Goal: Information Seeking & Learning: Learn about a topic

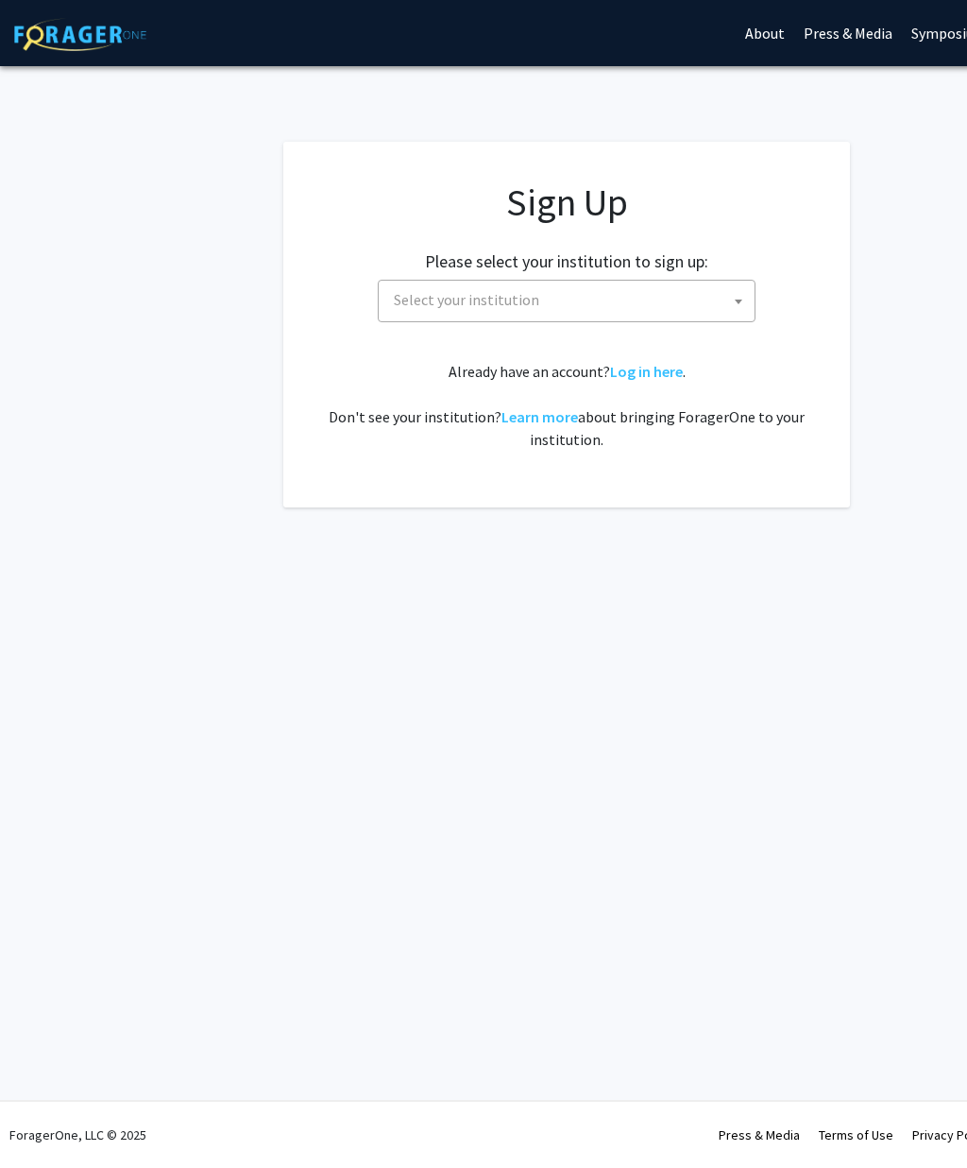
click at [733, 311] on span at bounding box center [738, 302] width 19 height 42
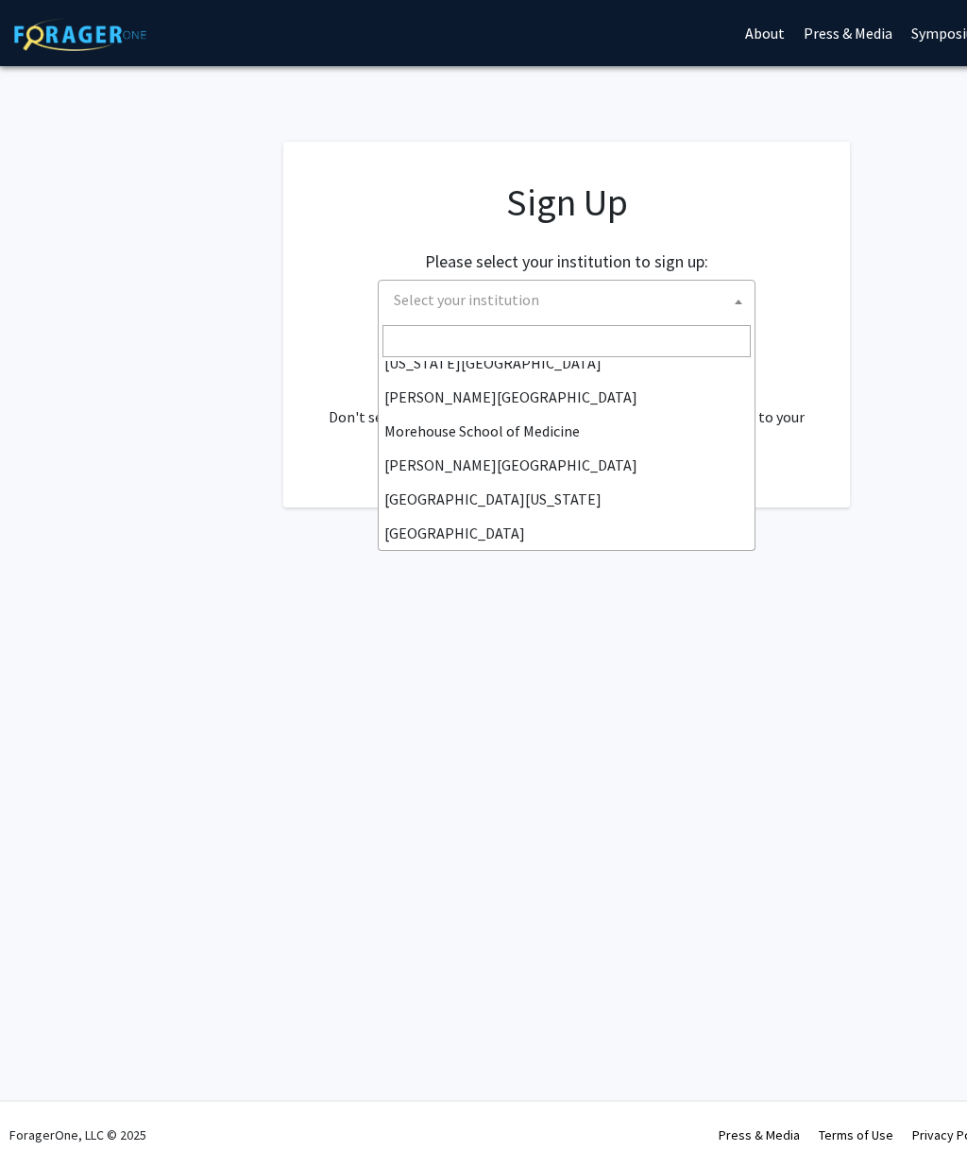
scroll to position [500, 0]
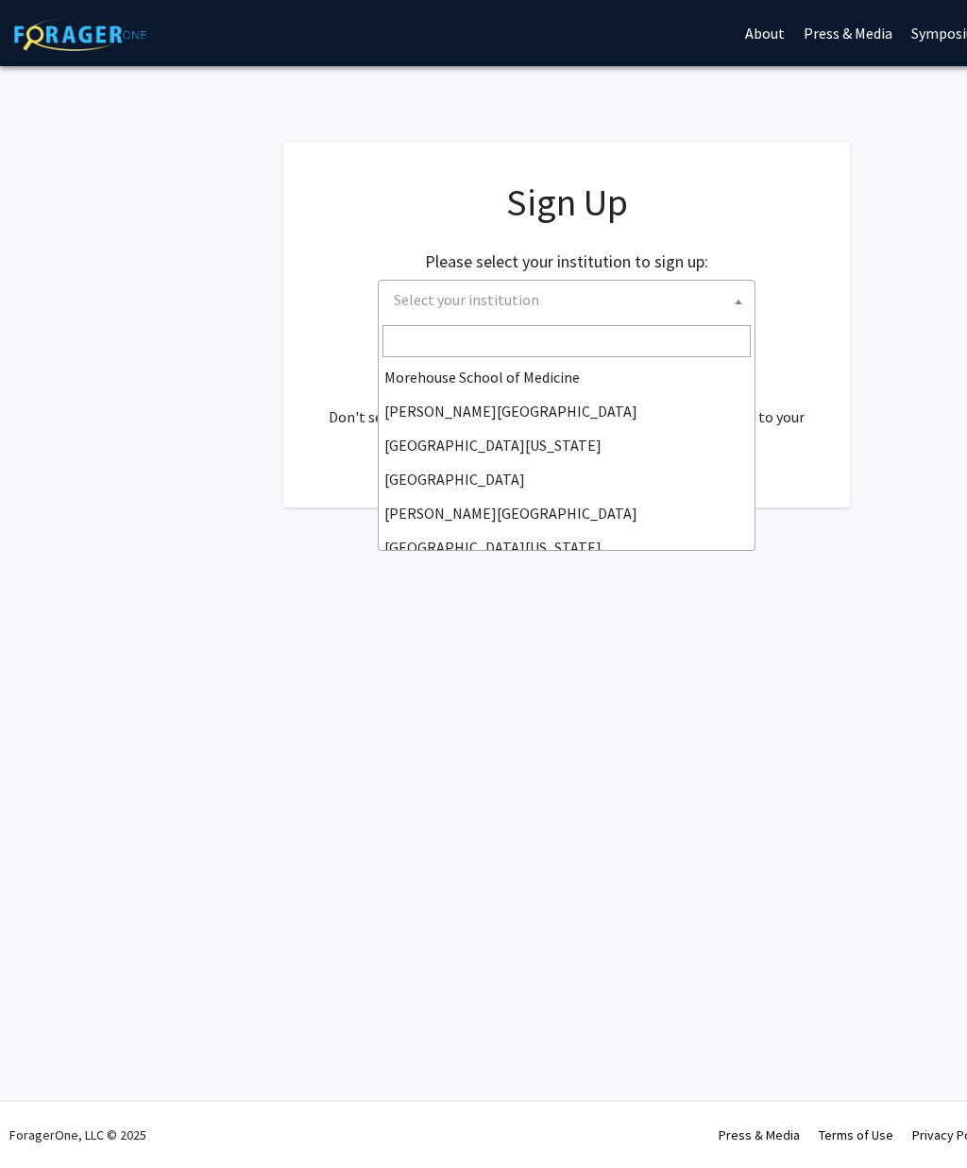
click at [77, 426] on app-signup "Sign Up Please select your institution to sign up: [GEOGRAPHIC_DATA] [GEOGRAPHI…" at bounding box center [567, 325] width 1134 height 366
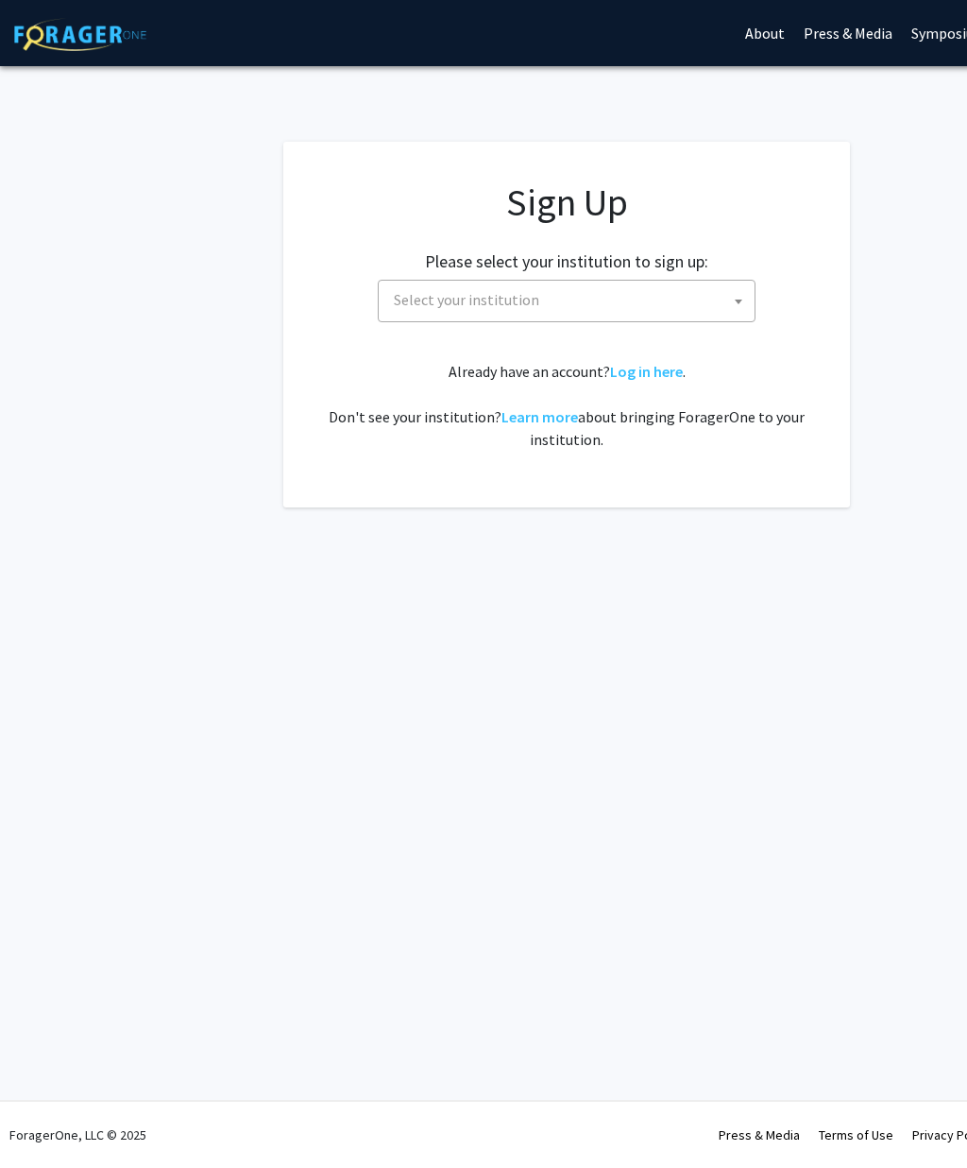
click at [68, 421] on app-signup "Sign Up Please select your institution to sign up: [GEOGRAPHIC_DATA] [GEOGRAPHI…" at bounding box center [567, 325] width 1134 height 366
click at [656, 376] on link "Log in here" at bounding box center [646, 371] width 73 height 19
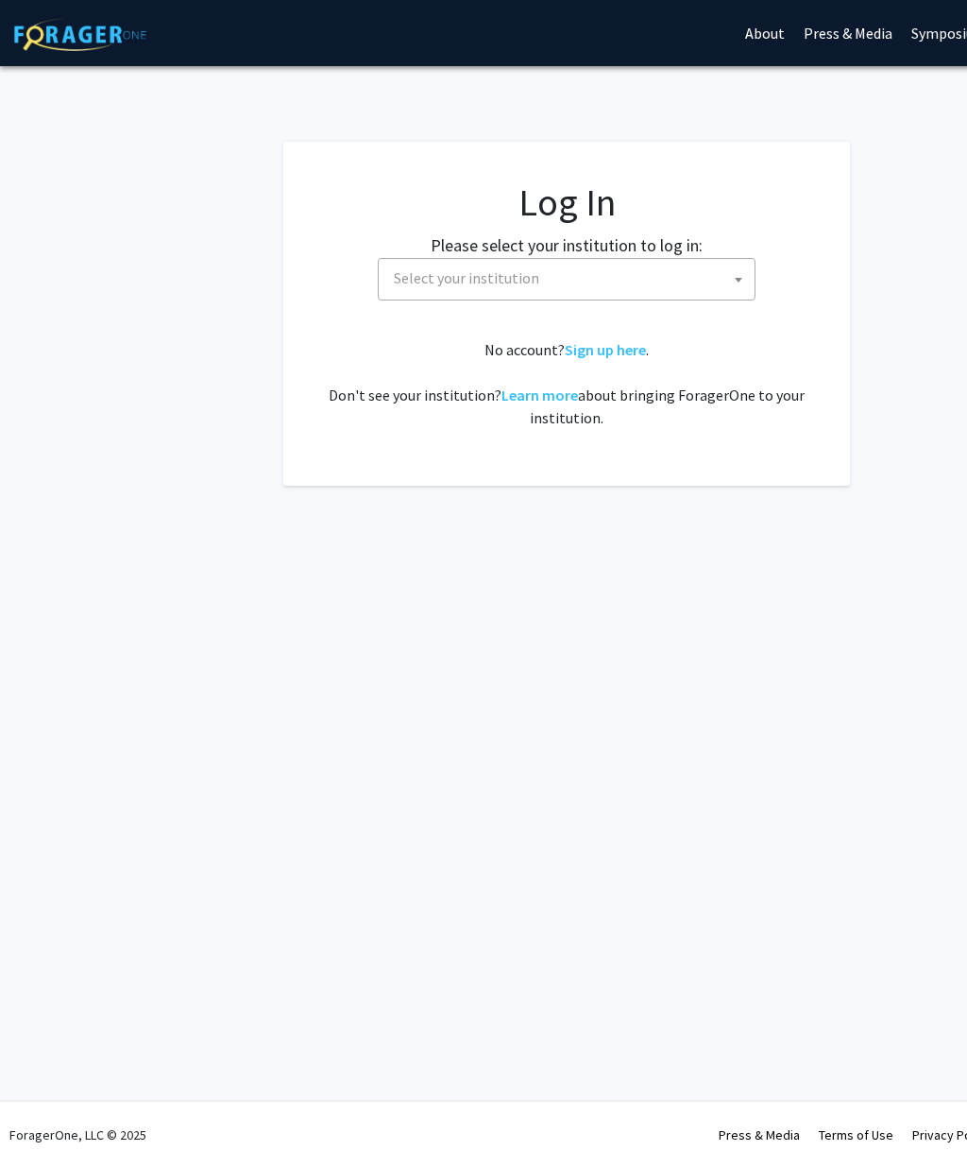
click at [725, 282] on span "Select your institution" at bounding box center [570, 278] width 368 height 39
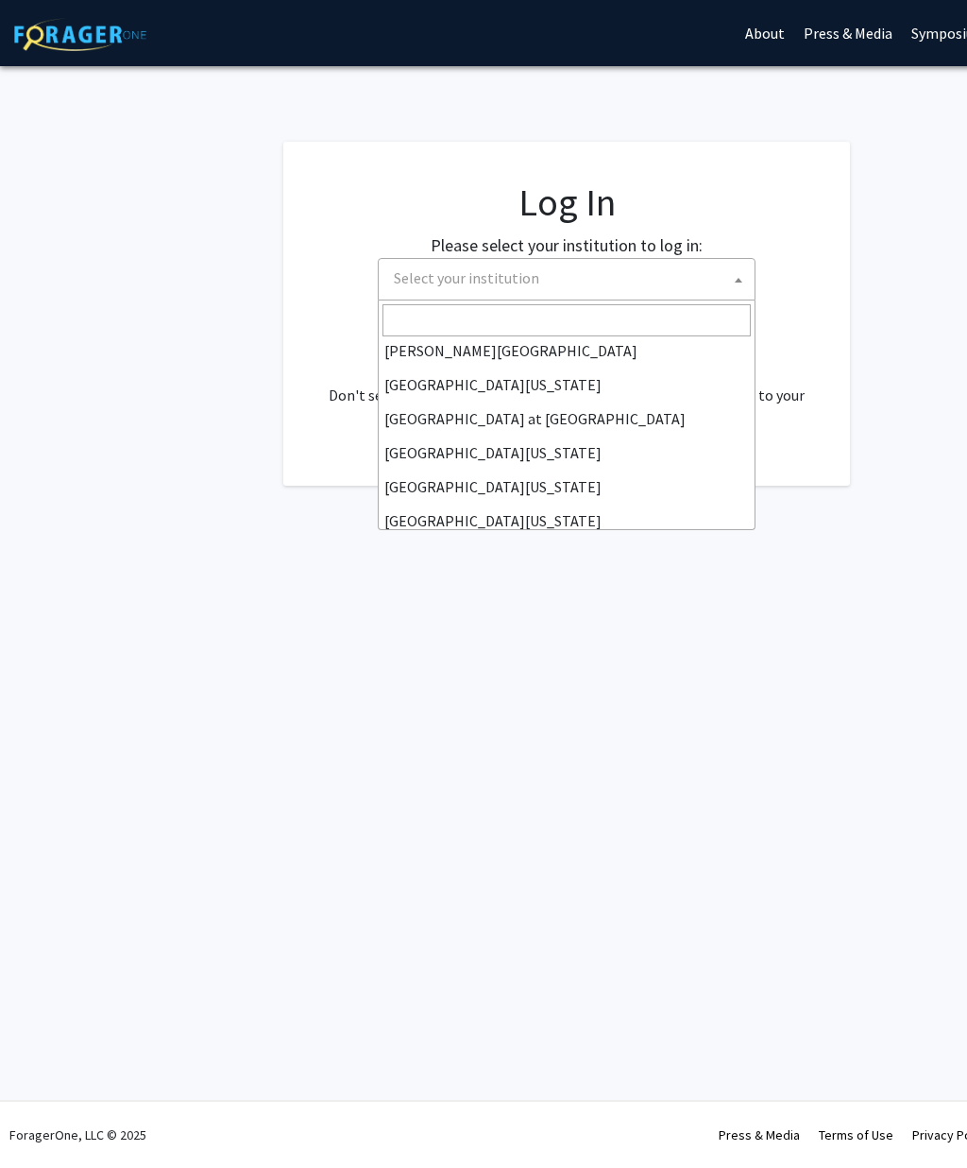
scroll to position [634, 0]
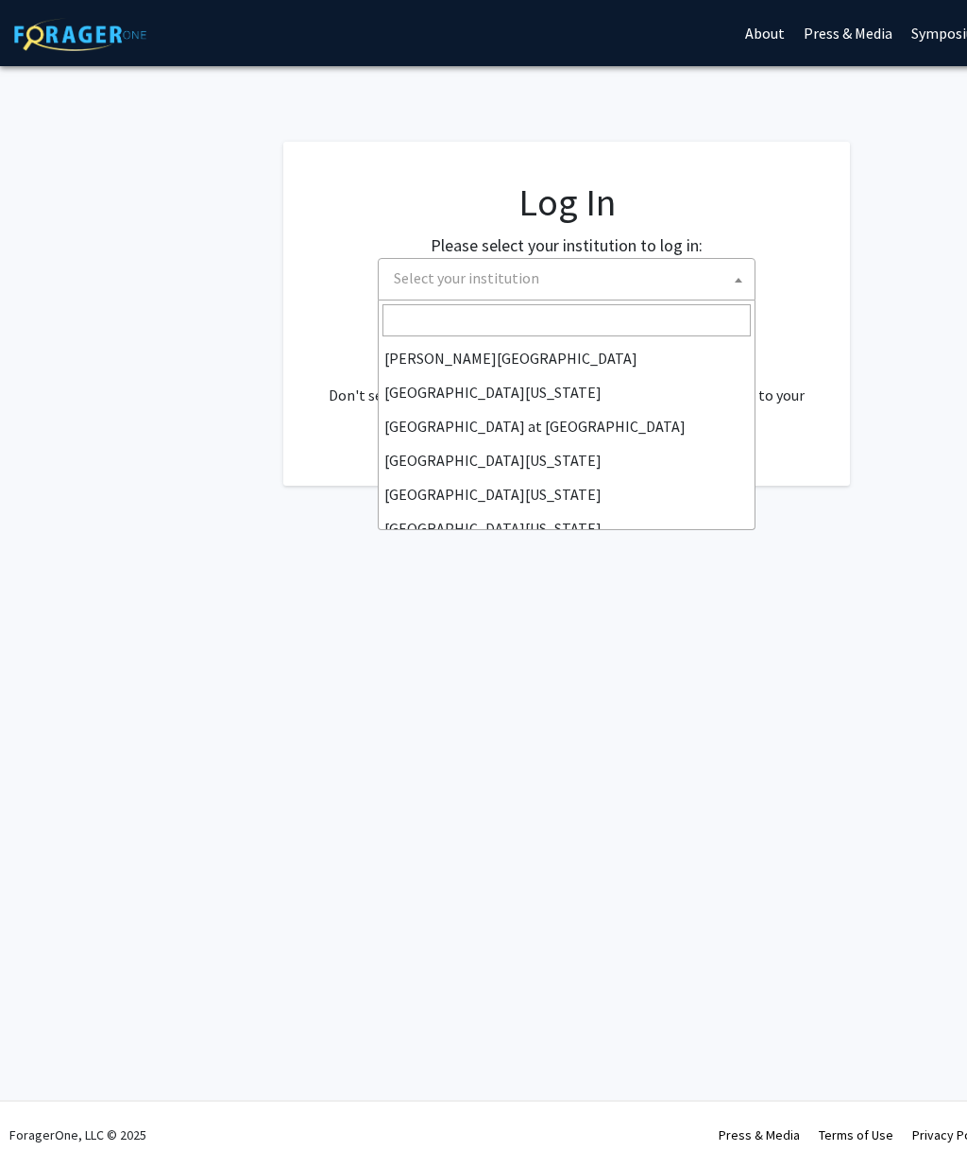
select select "18"
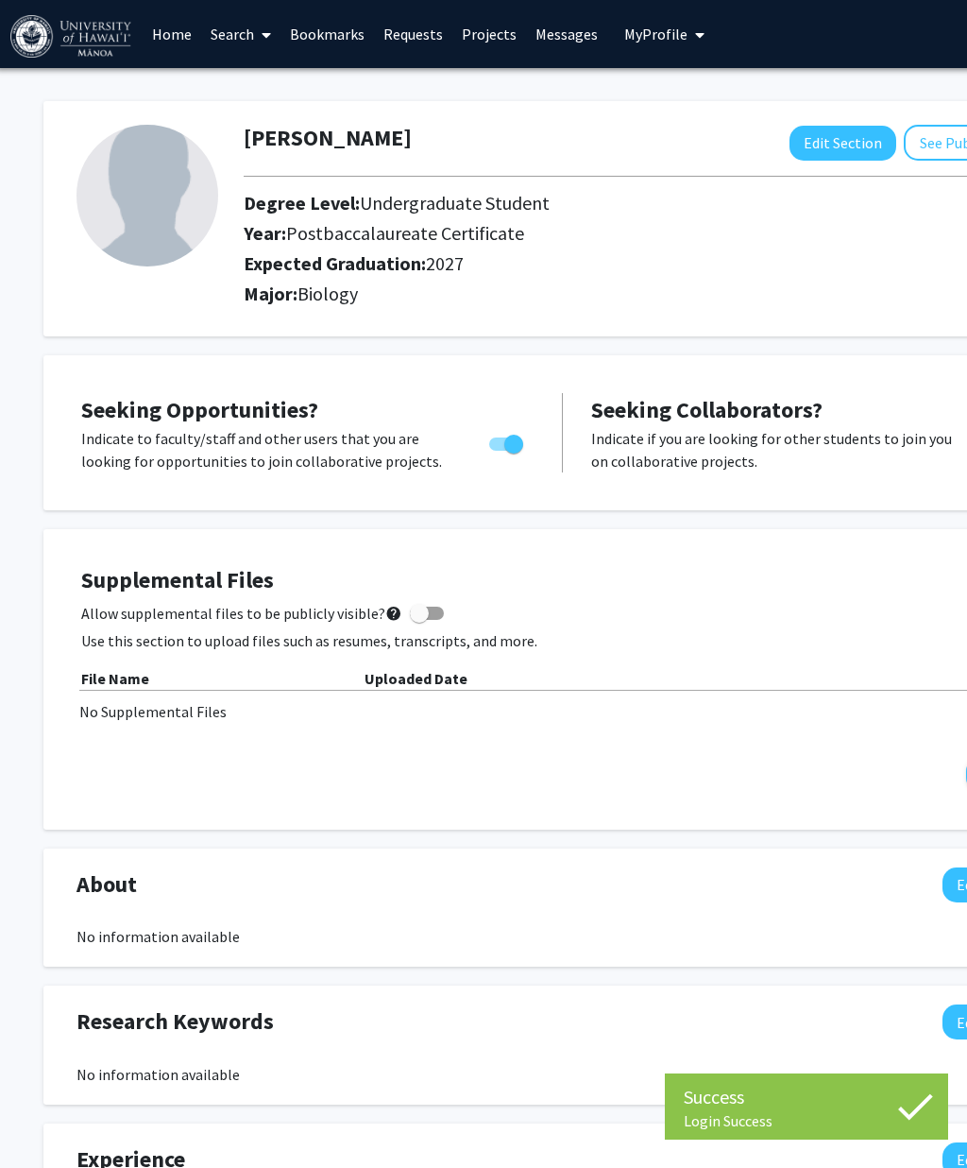
scroll to position [0, 3]
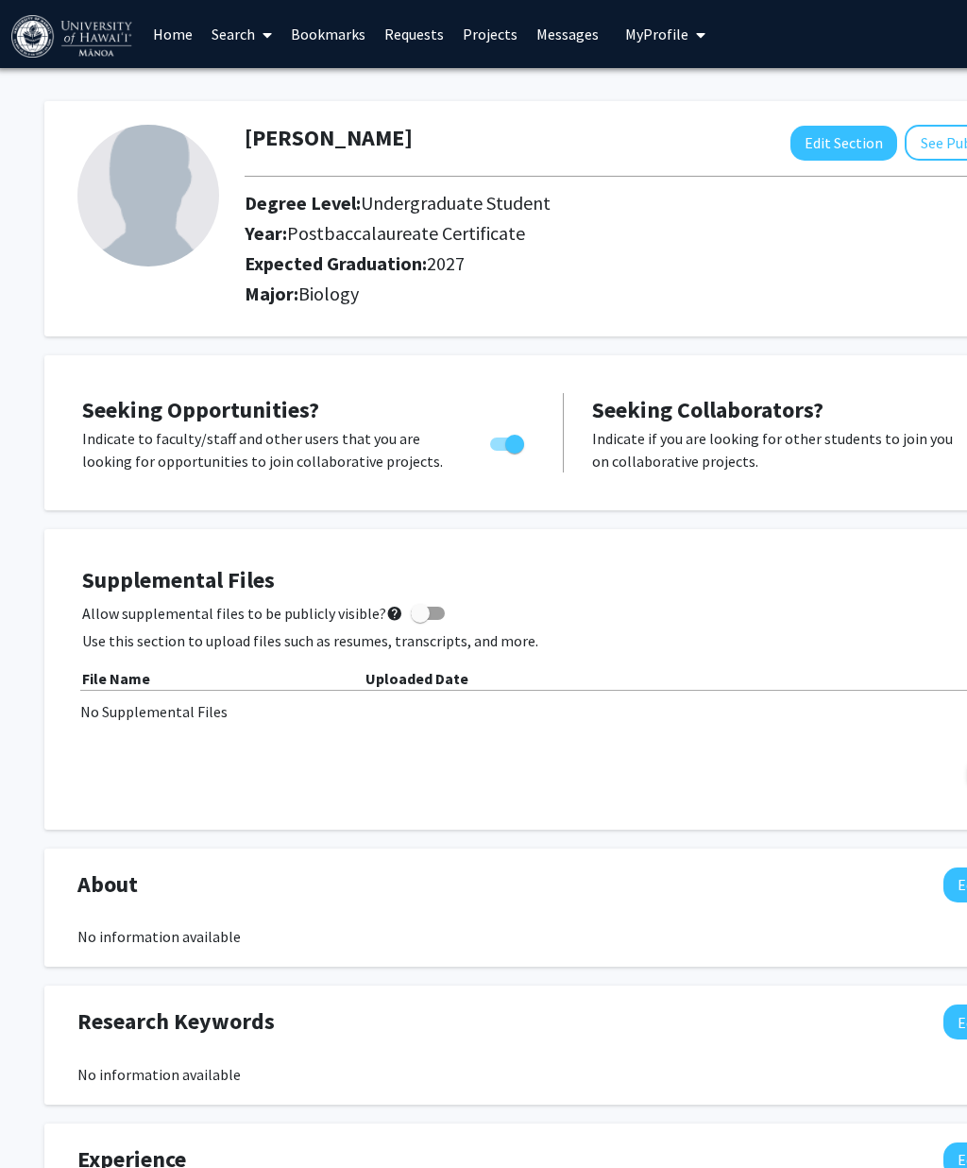
click at [232, 34] on link "Search" at bounding box center [241, 34] width 79 height 66
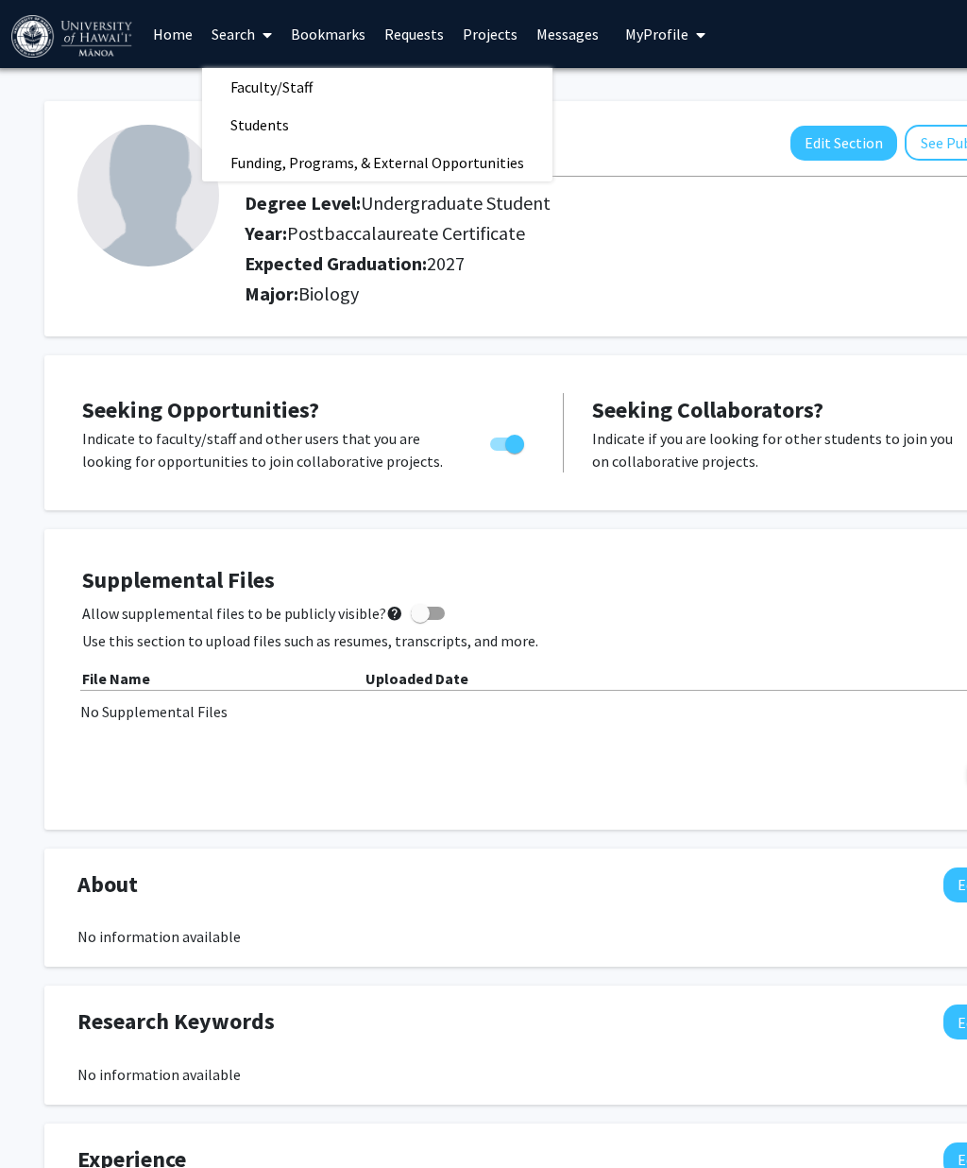
click at [251, 84] on span "Faculty/Staff" at bounding box center [271, 87] width 139 height 38
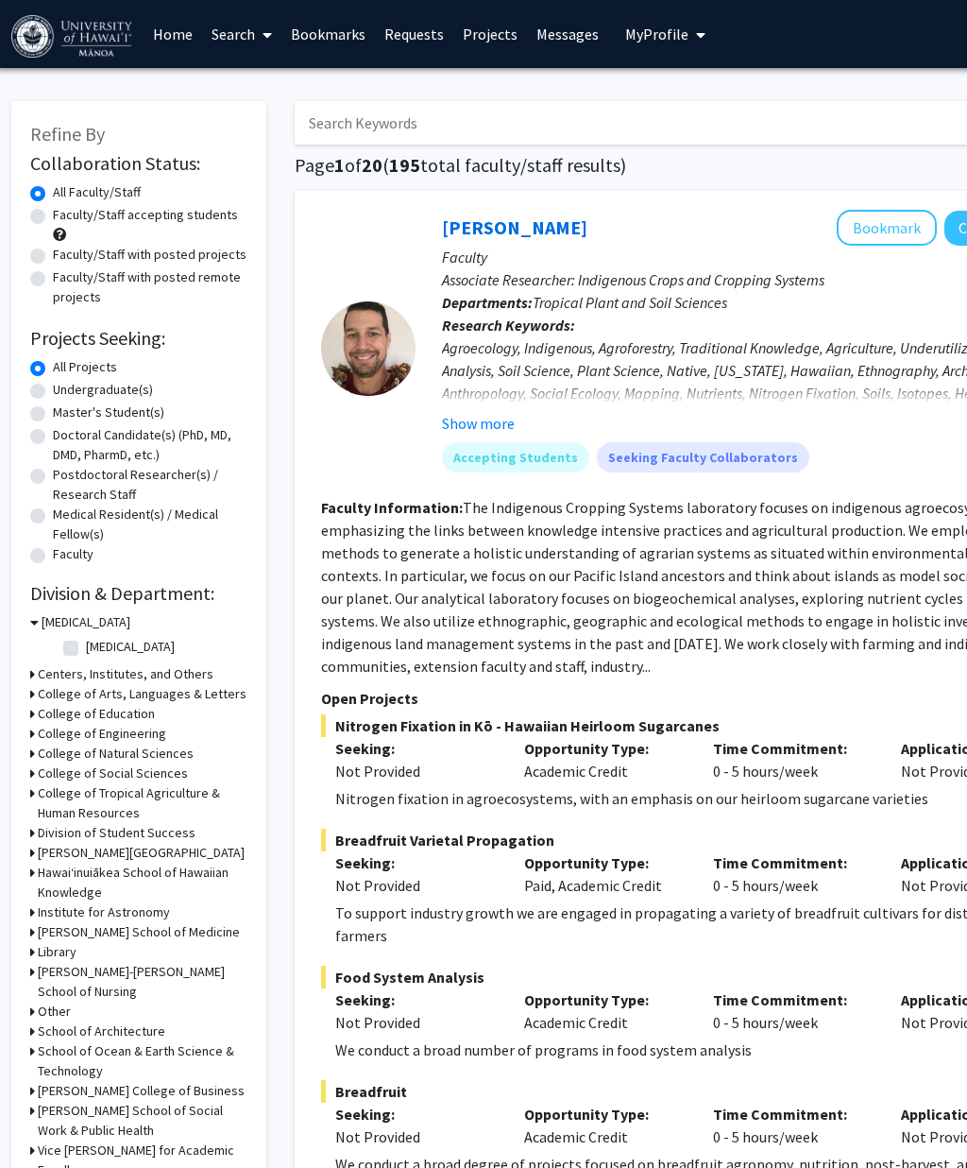
scroll to position [0, 2]
click at [54, 221] on label "Faculty/Staff accepting students" at bounding box center [146, 215] width 185 height 20
click at [54, 217] on input "Faculty/Staff accepting students" at bounding box center [60, 211] width 12 height 12
radio input "true"
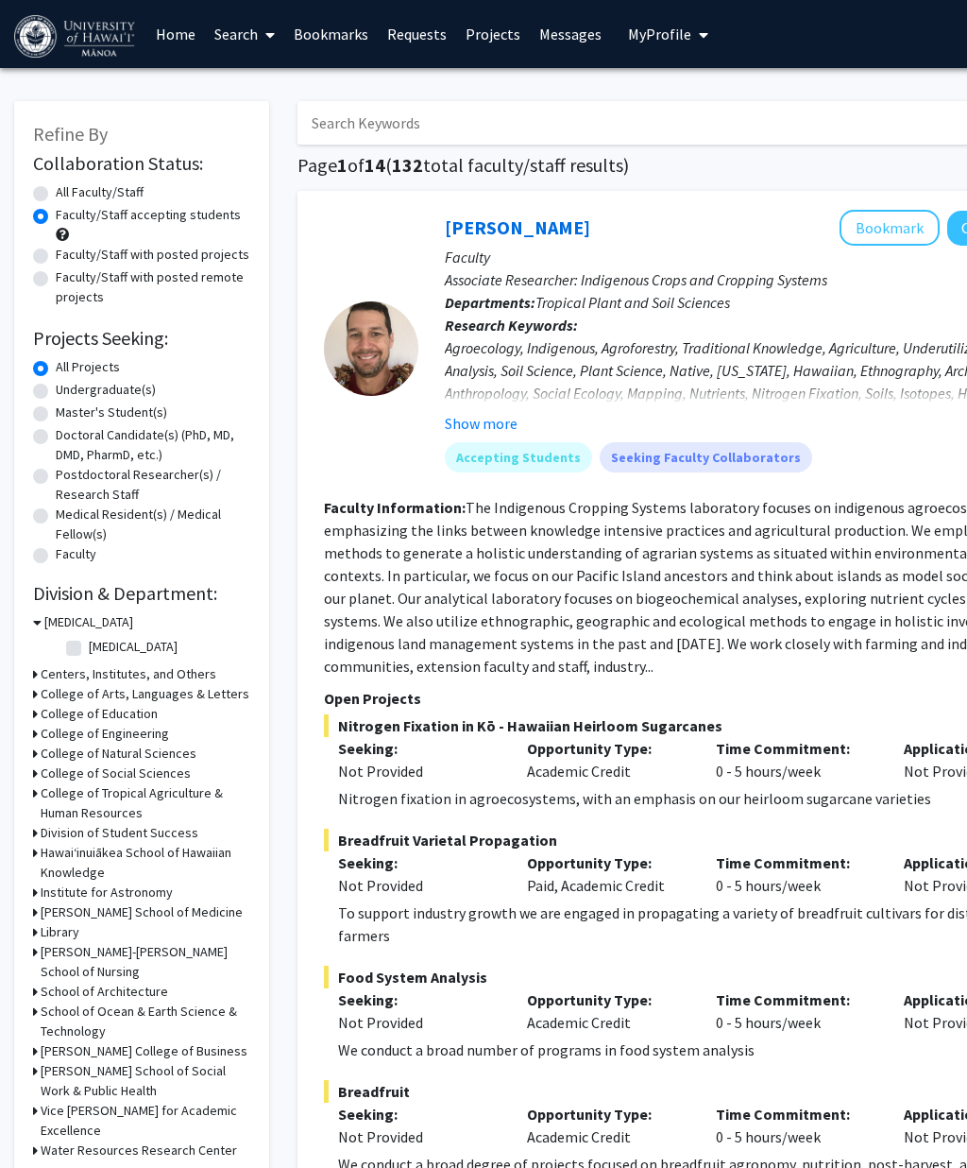
click at [51, 190] on div "All Faculty/Staff" at bounding box center [141, 193] width 217 height 23
click at [56, 192] on label "All Faculty/Staff" at bounding box center [100, 192] width 88 height 20
click at [56, 192] on input "All Faculty/Staff" at bounding box center [62, 188] width 12 height 12
radio input "true"
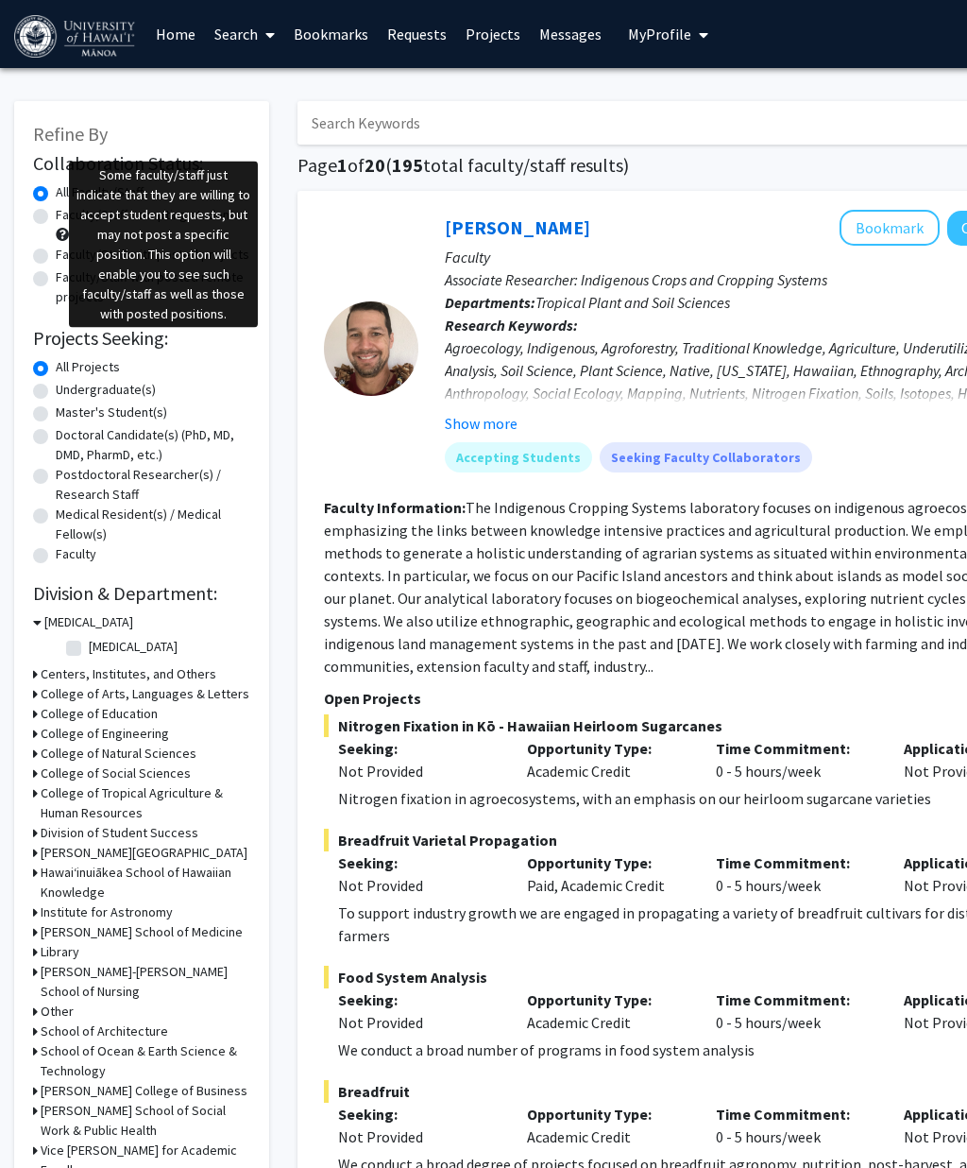
click at [61, 236] on span at bounding box center [62, 234] width 13 height 13
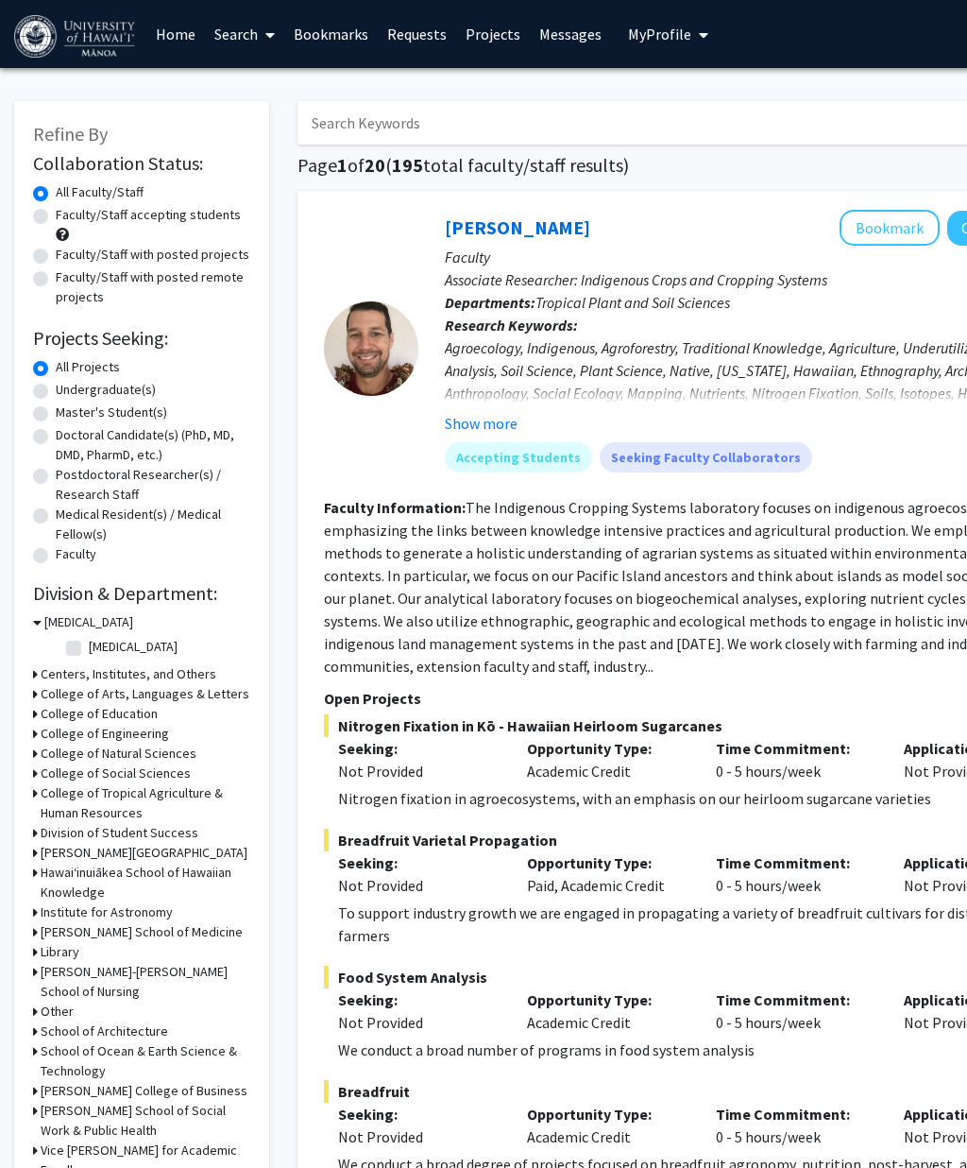
click at [60, 233] on span at bounding box center [62, 234] width 13 height 13
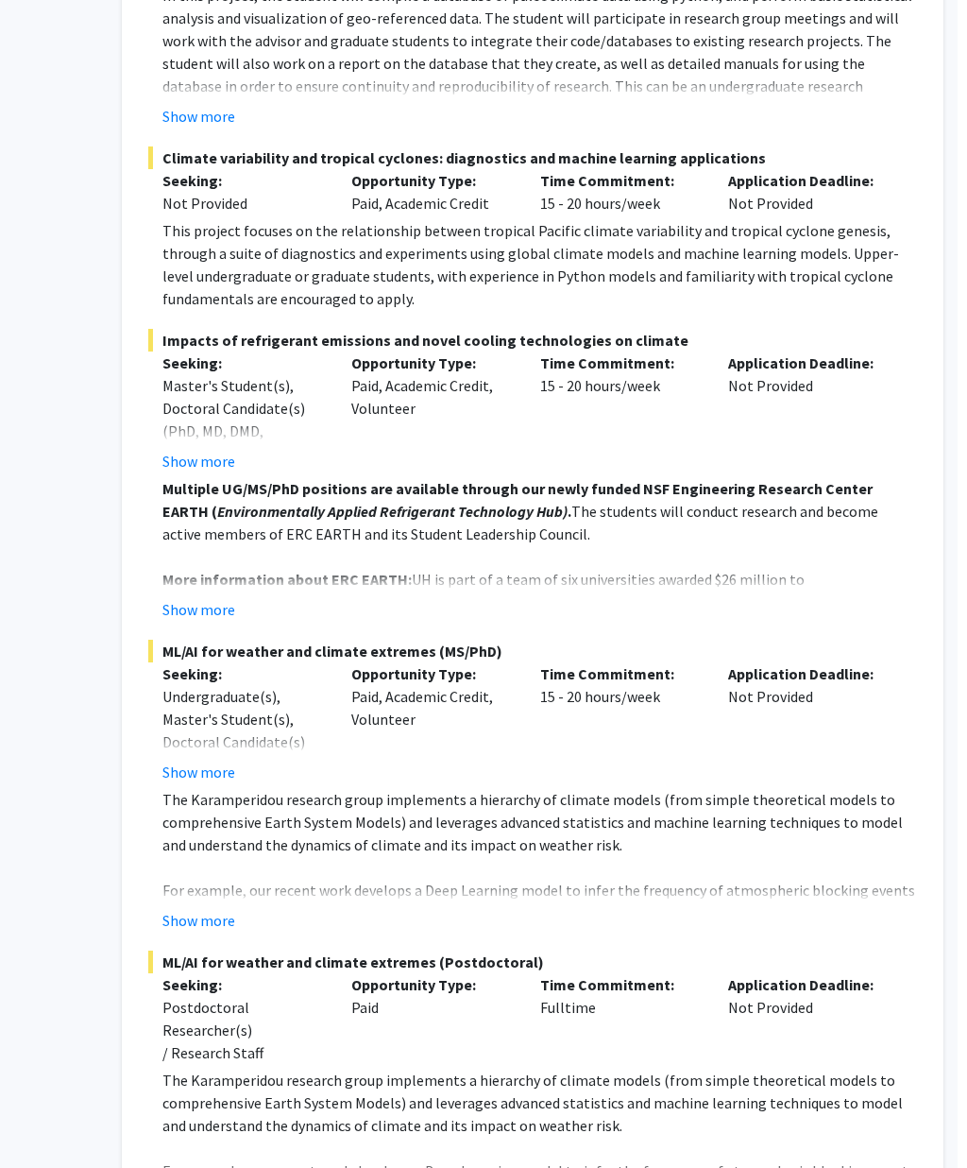
scroll to position [10806, 166]
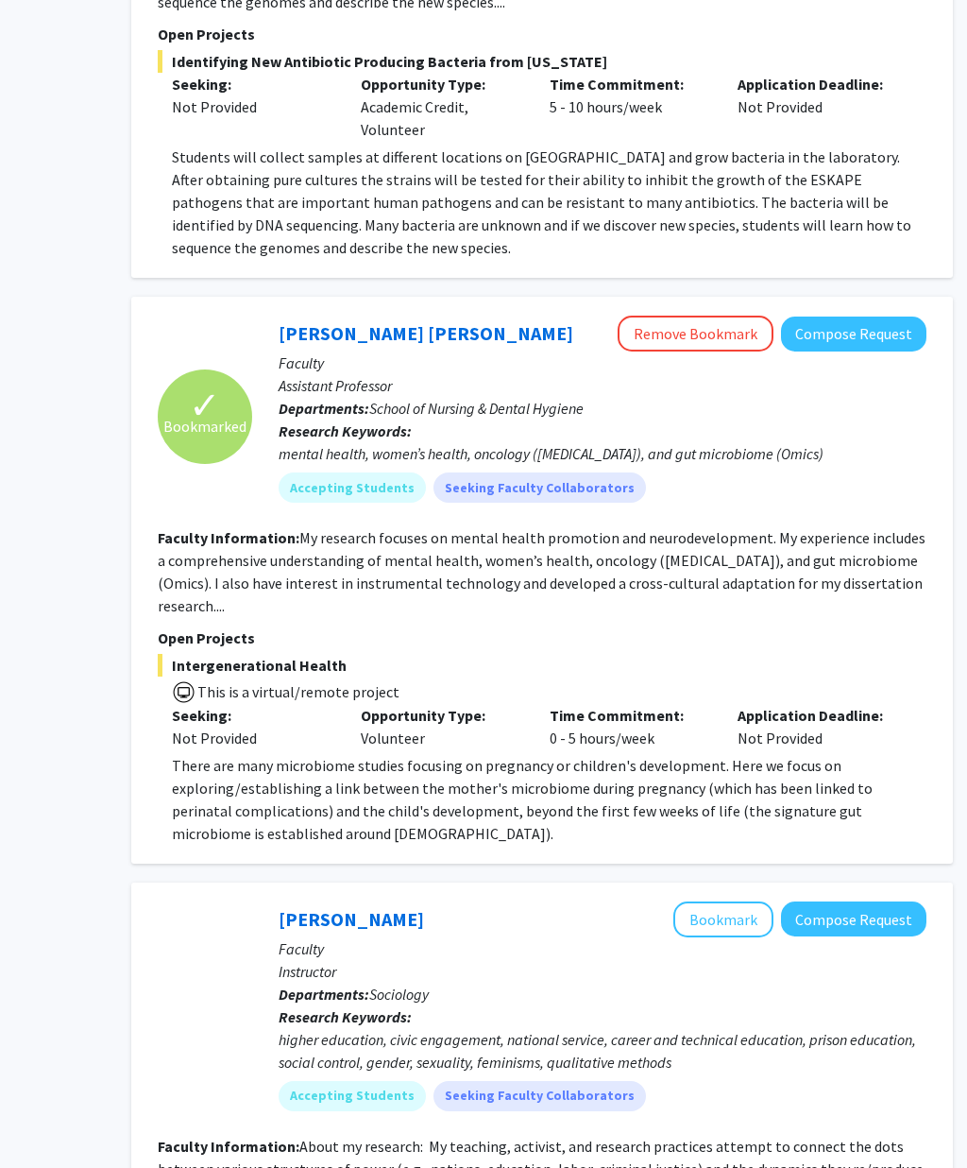
scroll to position [5503, 166]
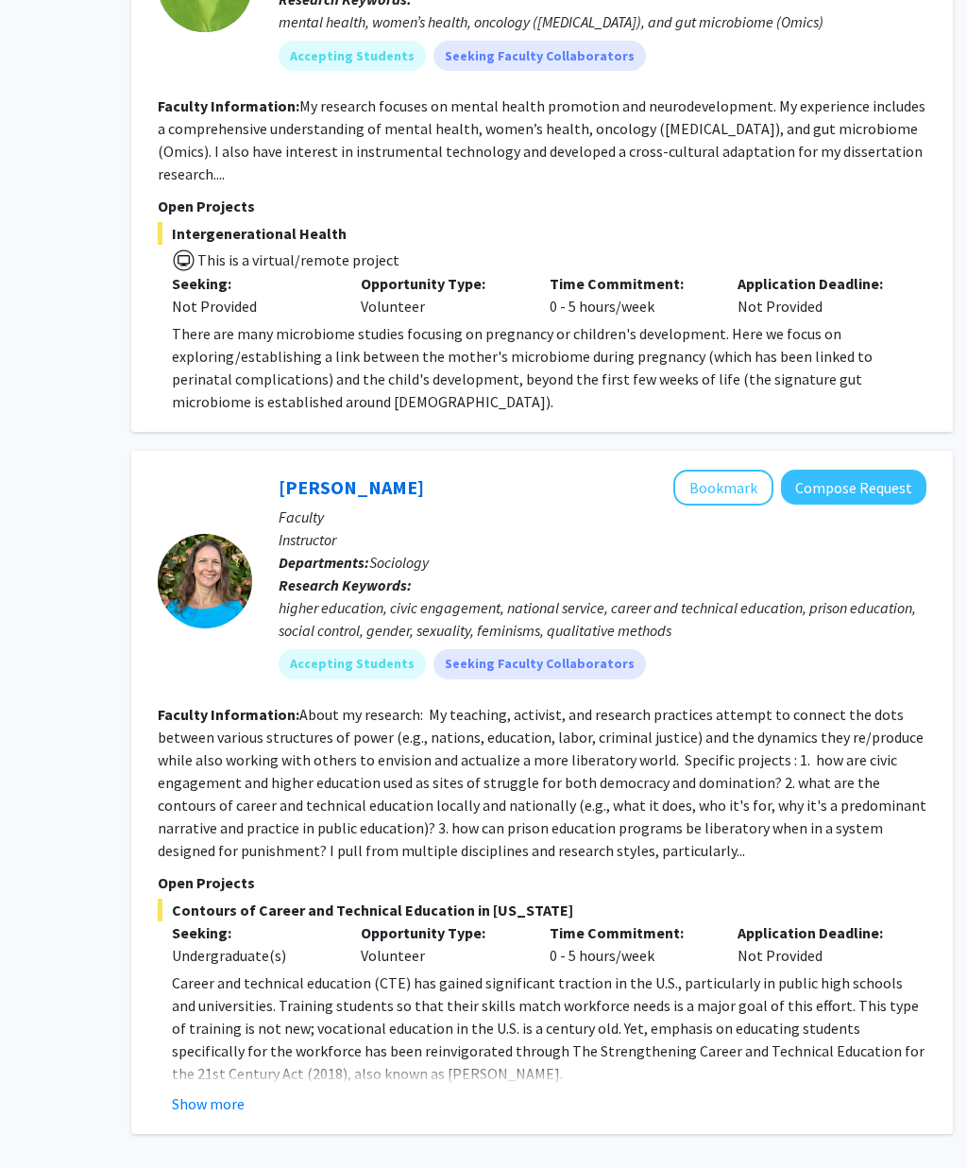
click at [513, 1167] on link "3" at bounding box center [519, 1187] width 32 height 33
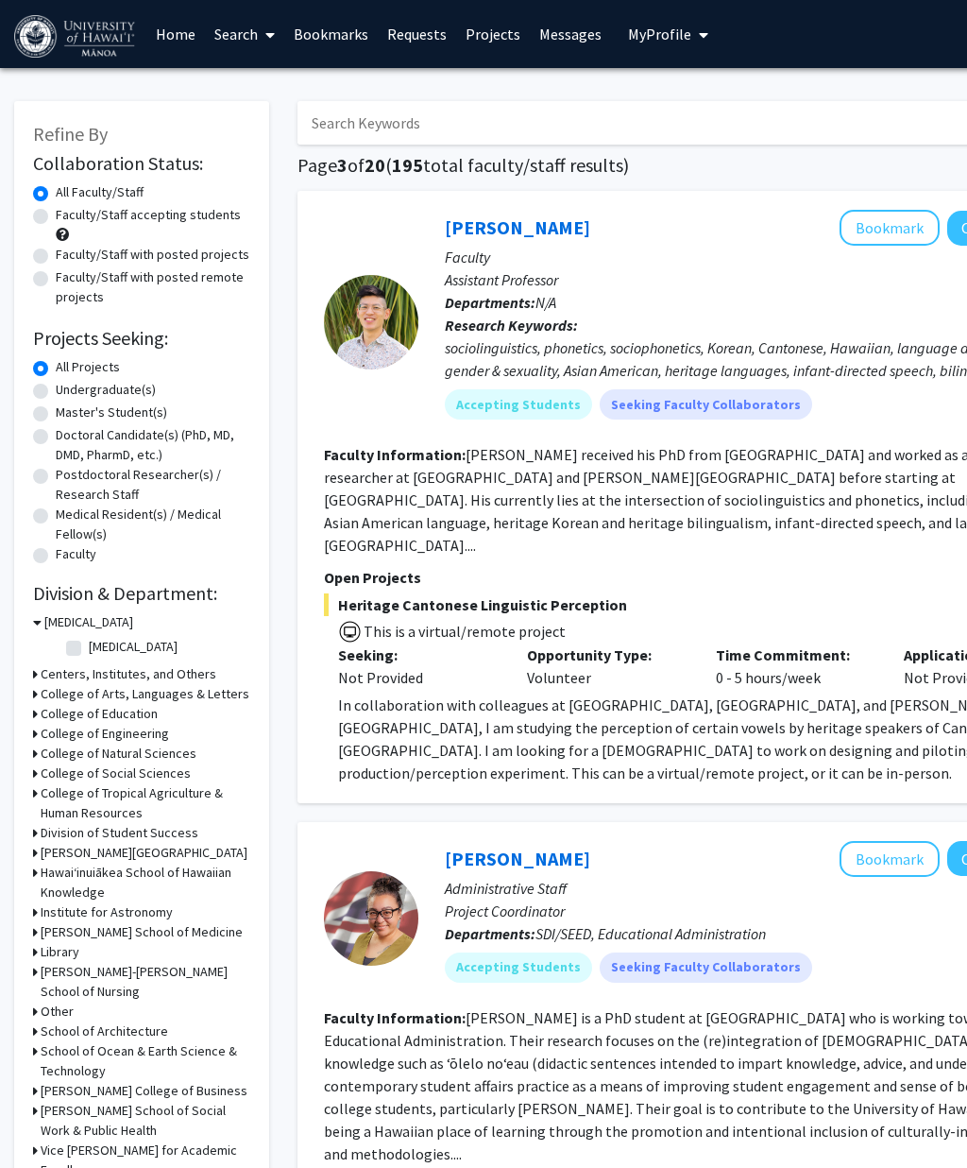
click at [56, 209] on label "Faculty/Staff accepting students" at bounding box center [148, 215] width 185 height 20
click at [56, 209] on input "Faculty/Staff accepting students" at bounding box center [62, 211] width 12 height 12
radio input "true"
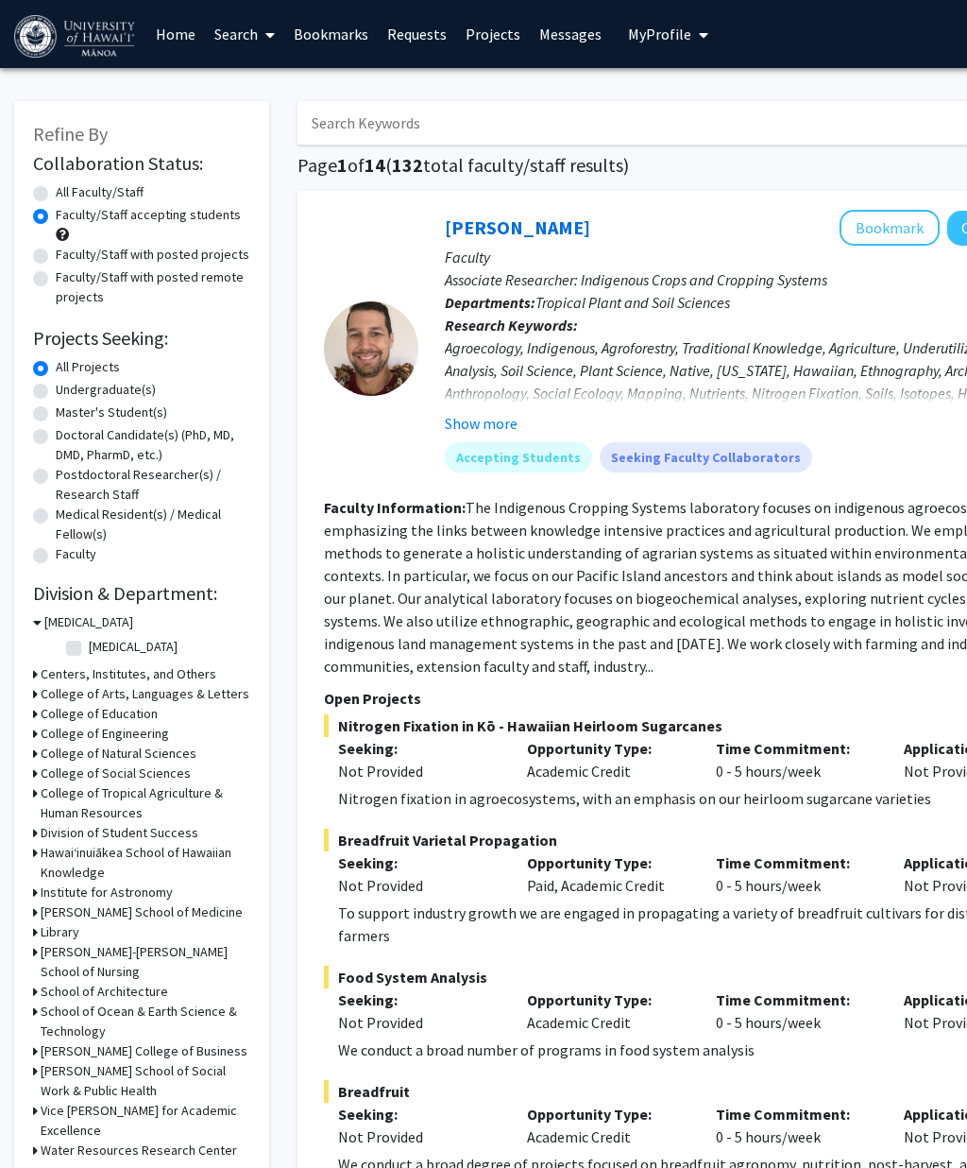
click at [56, 247] on label "Faculty/Staff with posted projects" at bounding box center [153, 255] width 194 height 20
click at [56, 247] on input "Faculty/Staff with posted projects" at bounding box center [62, 251] width 12 height 12
radio input "true"
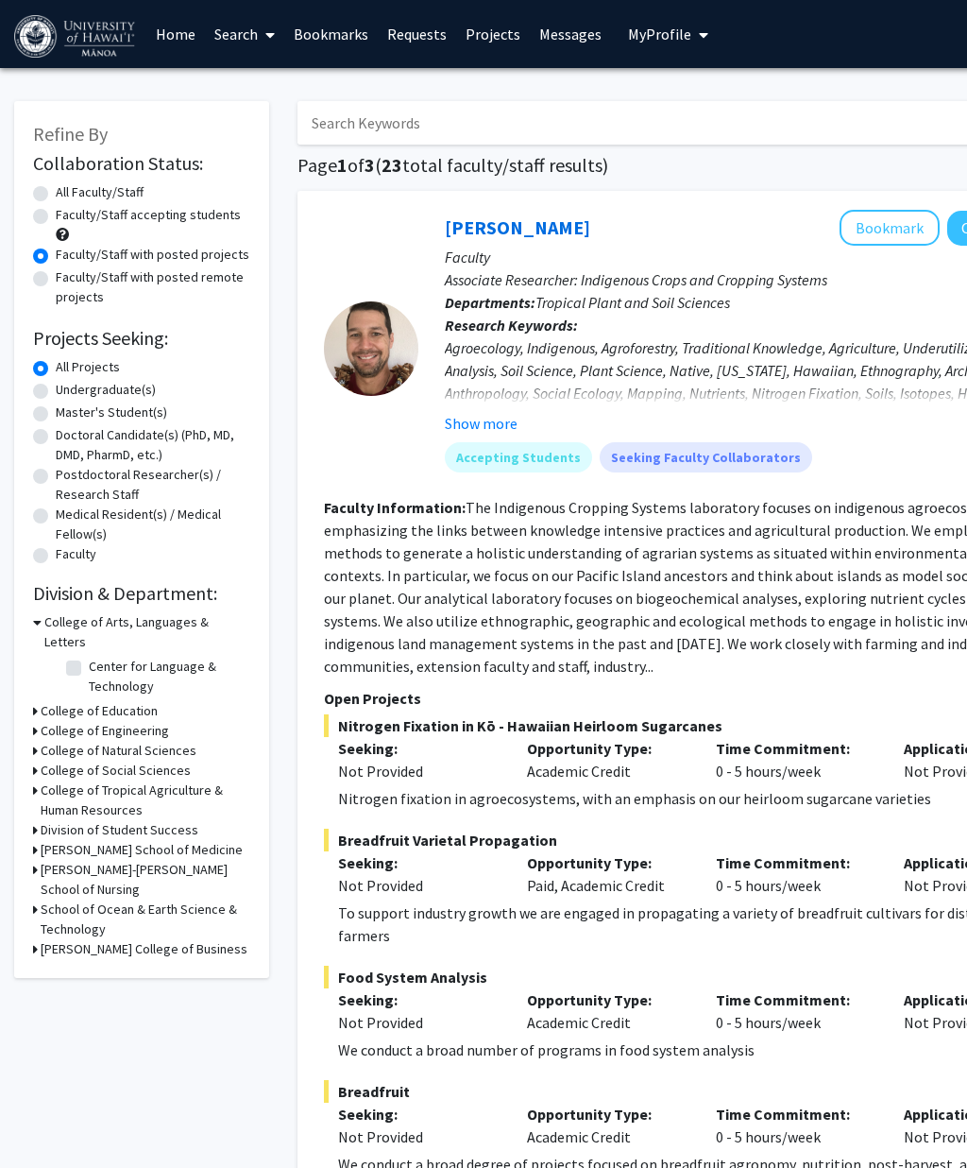
click at [56, 217] on label "Faculty/Staff accepting students" at bounding box center [148, 215] width 185 height 20
click at [56, 217] on input "Faculty/Staff accepting students" at bounding box center [62, 211] width 12 height 12
radio input "true"
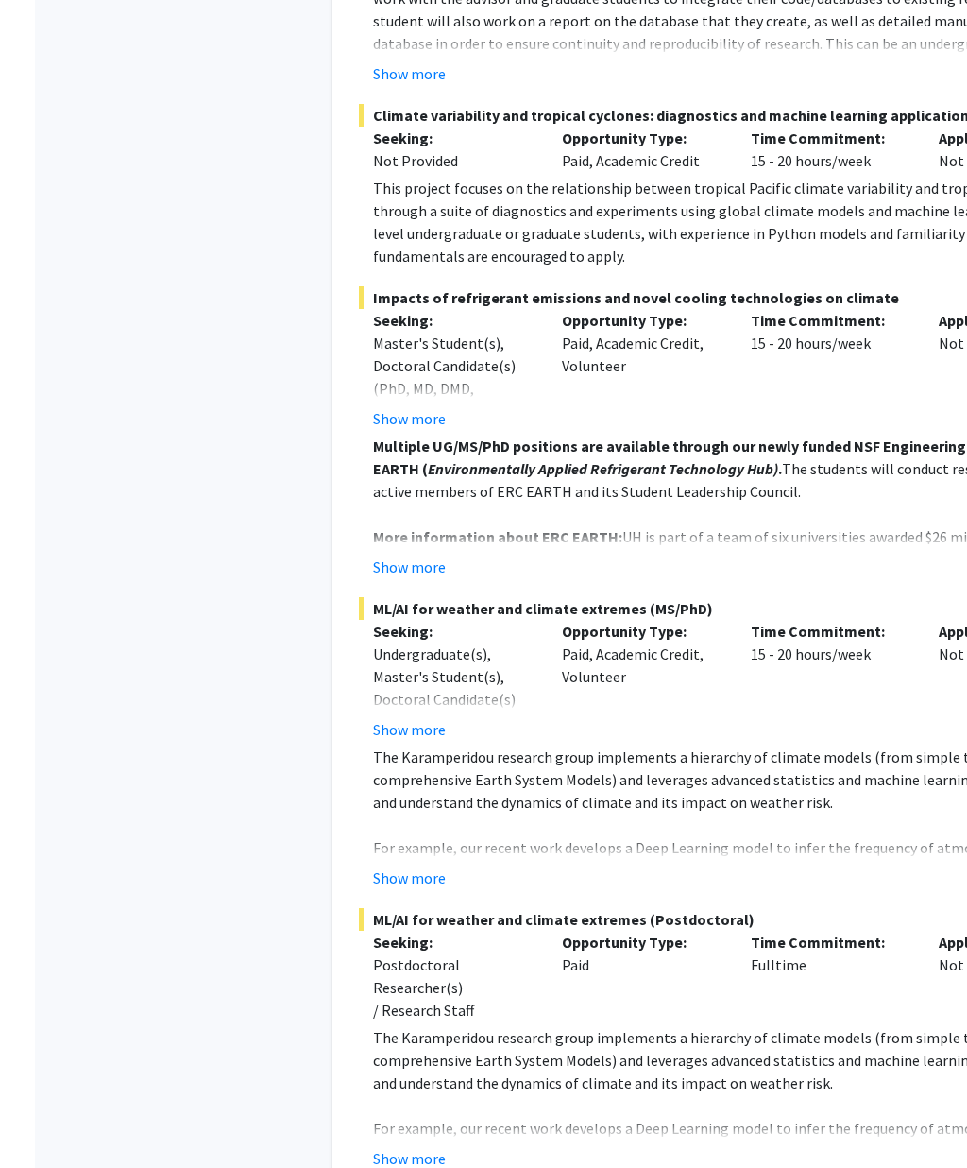
scroll to position [10806, 0]
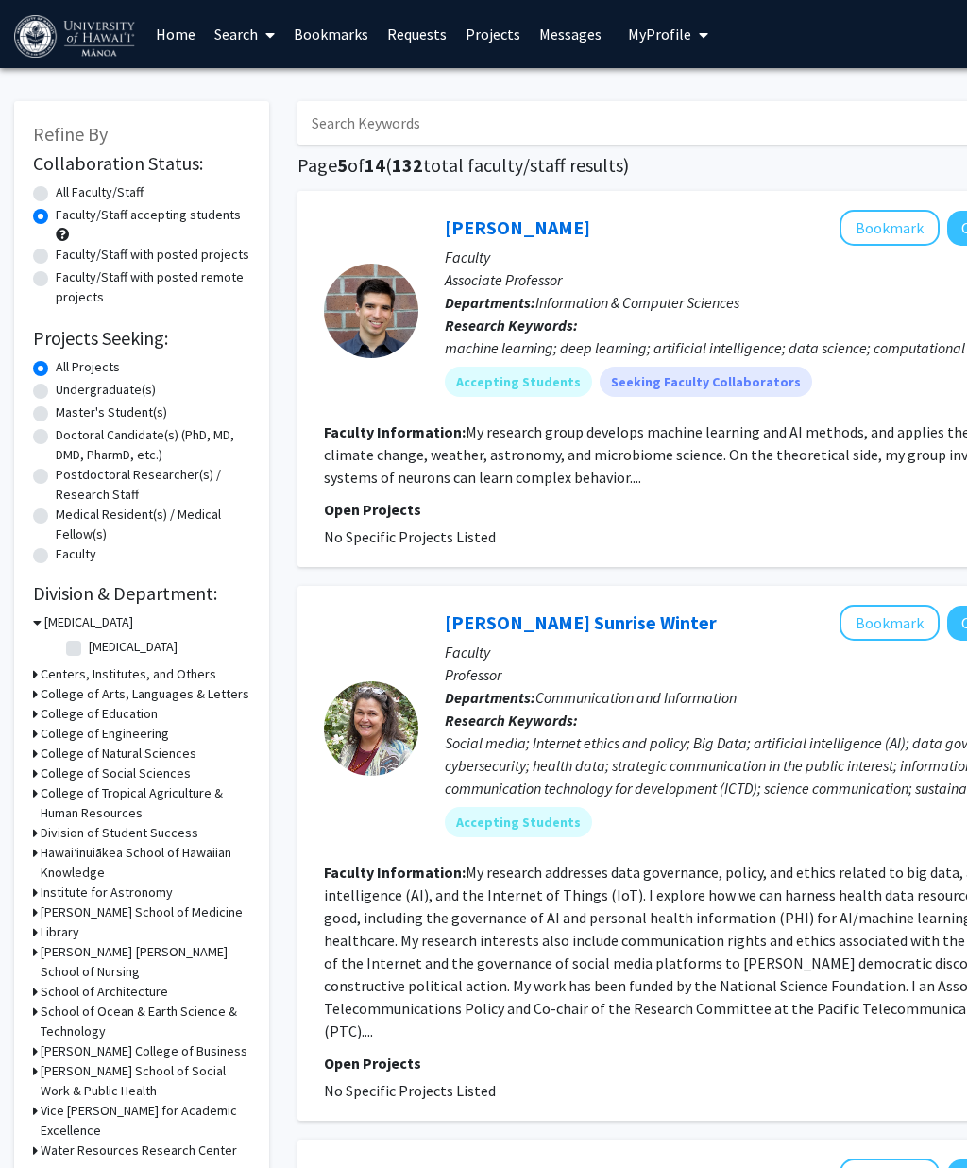
click at [866, 142] on input "Search Keywords" at bounding box center [669, 122] width 742 height 43
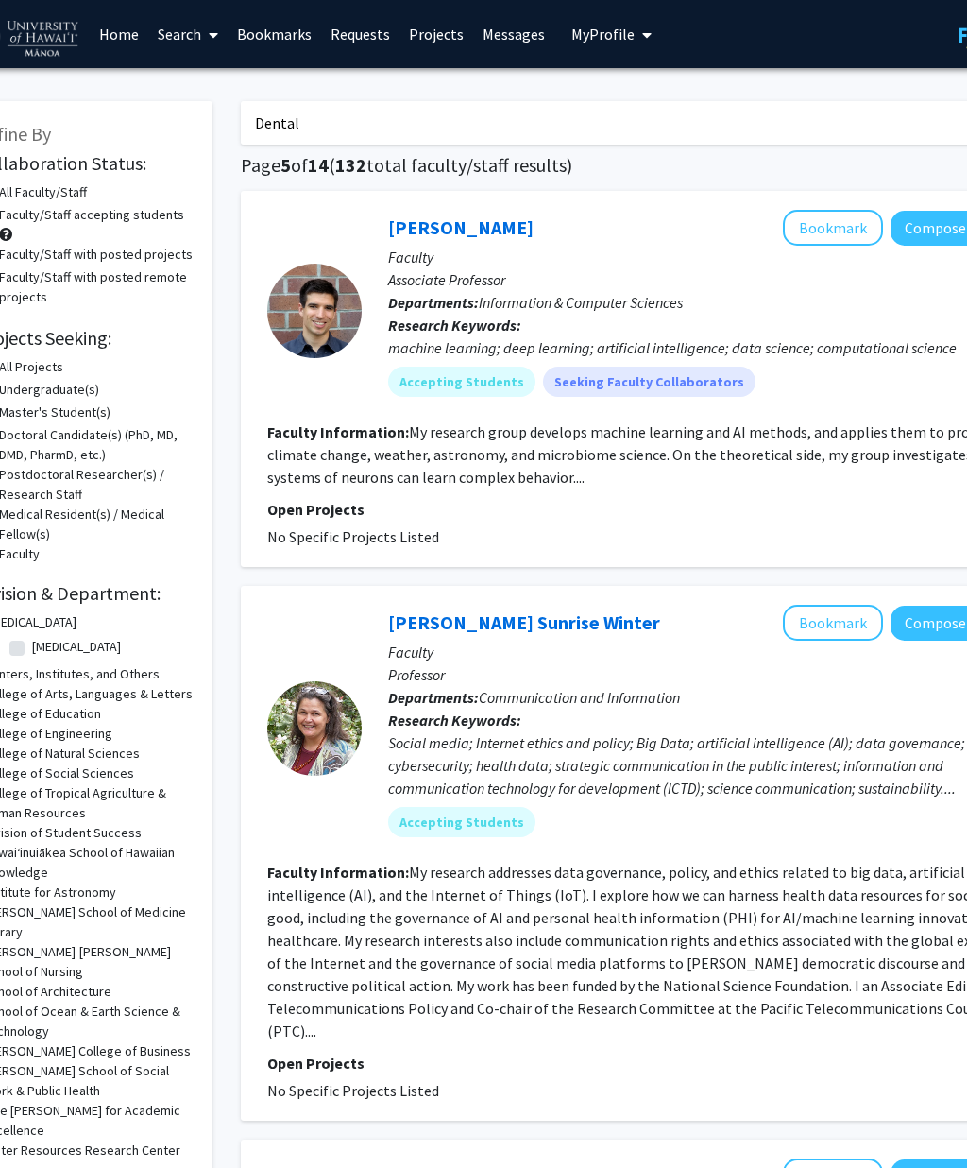
scroll to position [0, 164]
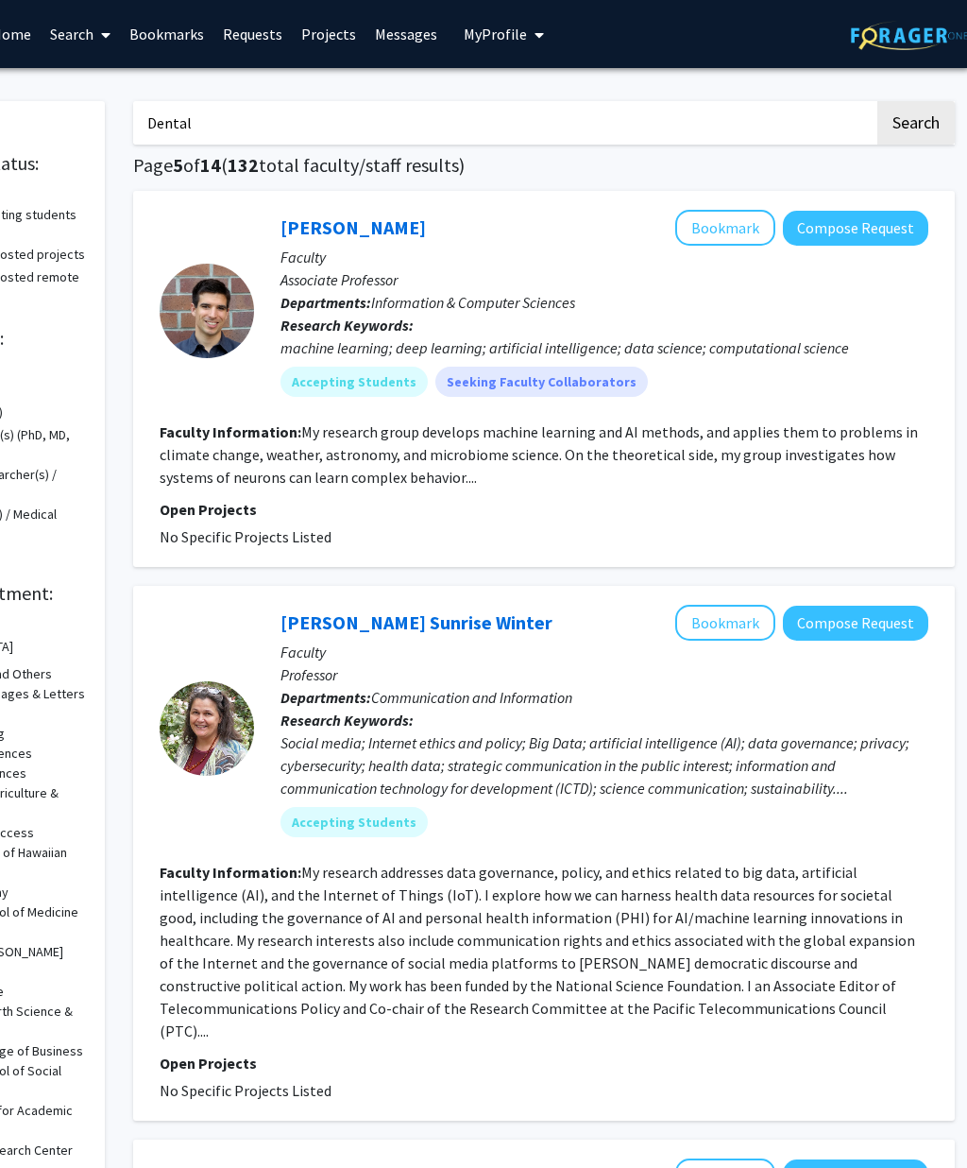
type input "Dental"
click at [918, 101] on button "Search" at bounding box center [916, 122] width 77 height 43
radio input "true"
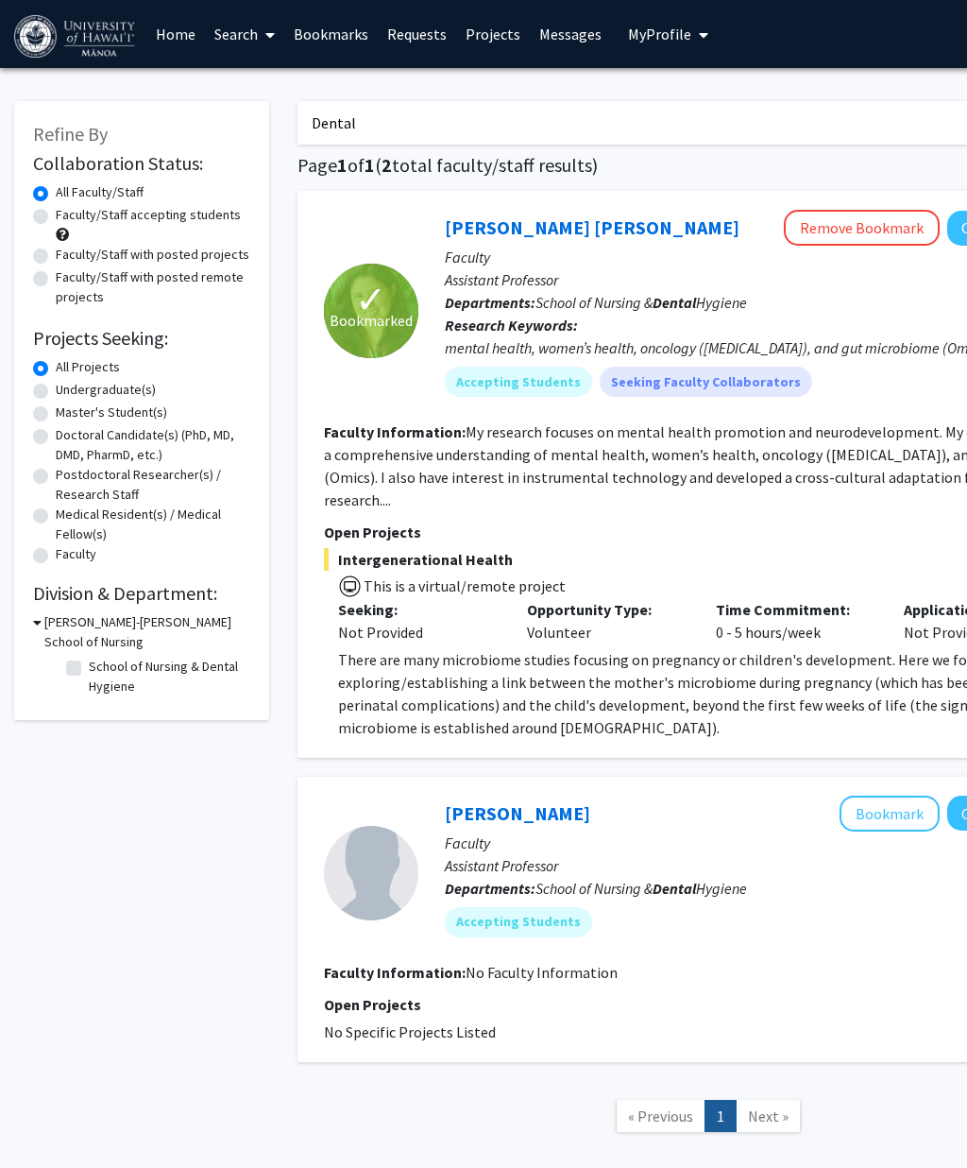
click at [869, 117] on input "Dental" at bounding box center [669, 122] width 742 height 43
type input "D"
click at [463, 709] on p "There are many microbiome studies focusing on pregnancy or children's developme…" at bounding box center [715, 693] width 755 height 91
click at [793, 127] on input "Ora" at bounding box center [669, 122] width 742 height 43
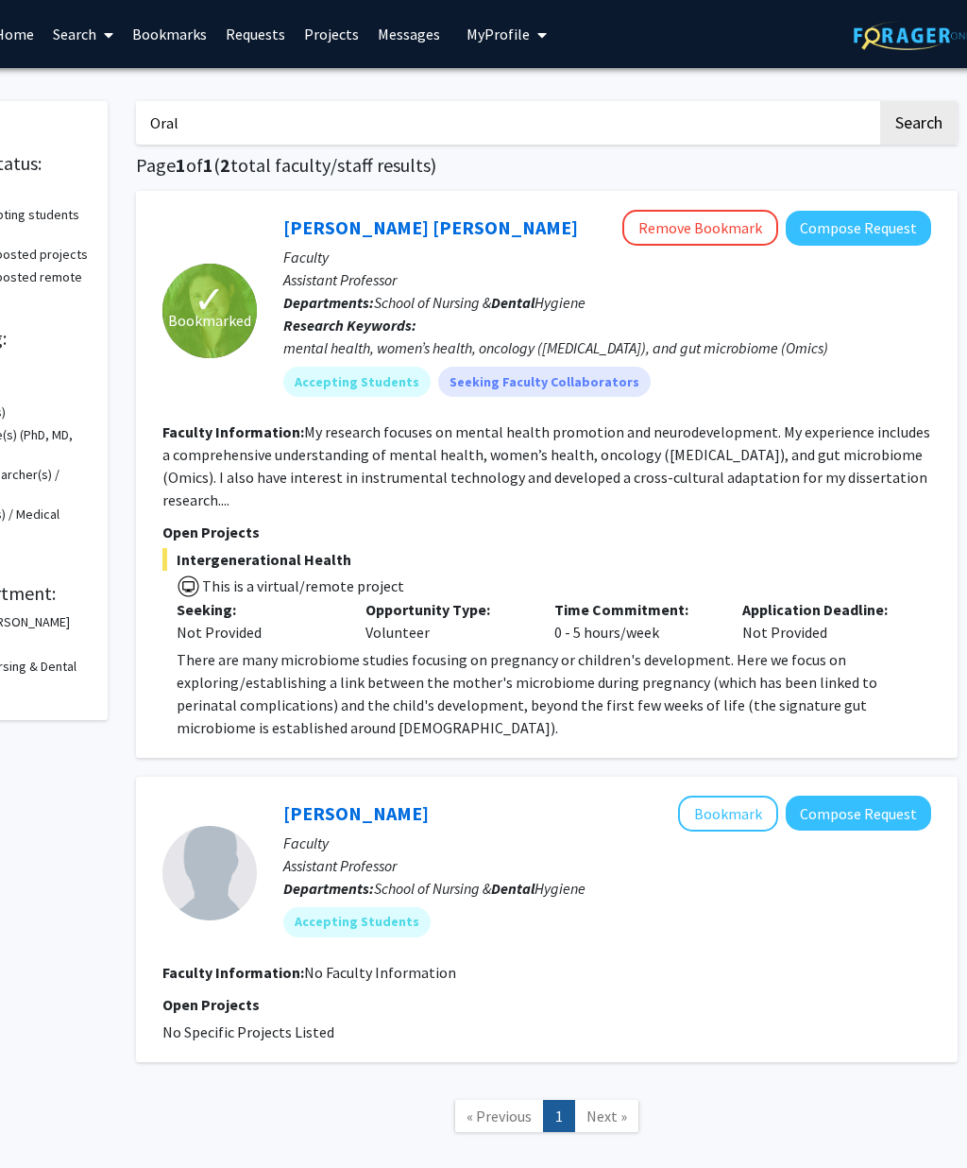
scroll to position [0, 164]
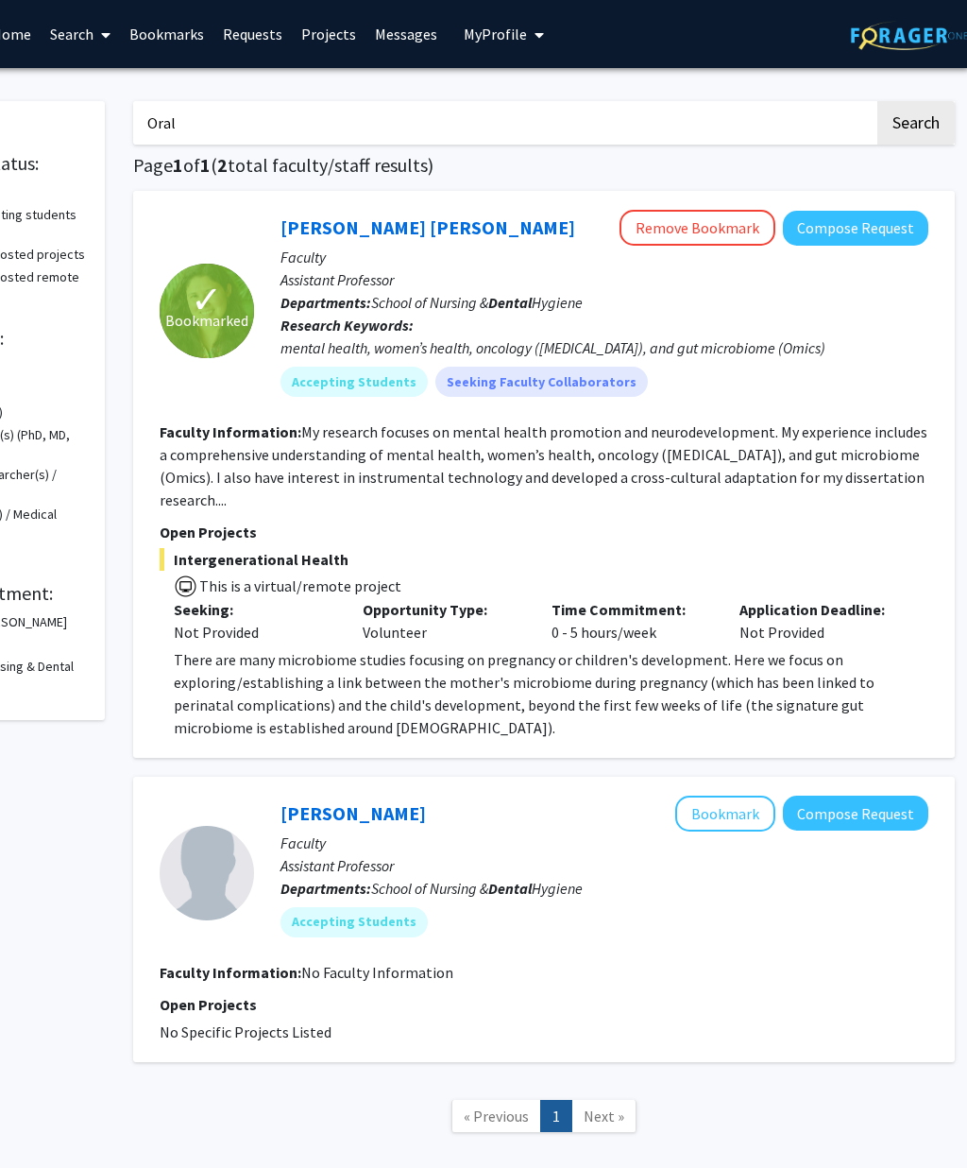
type input "Oral"
click at [912, 131] on button "Search" at bounding box center [916, 122] width 77 height 43
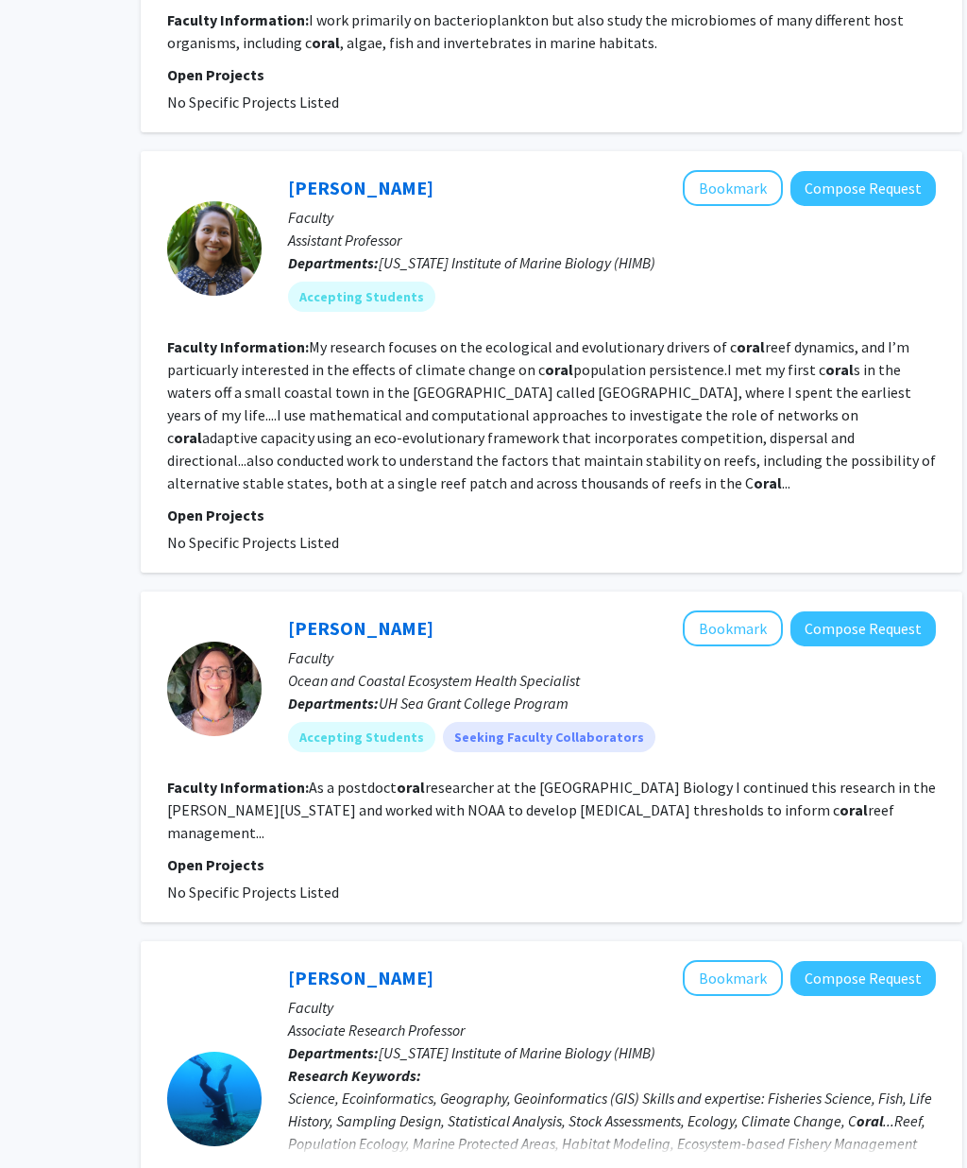
scroll to position [2979, 156]
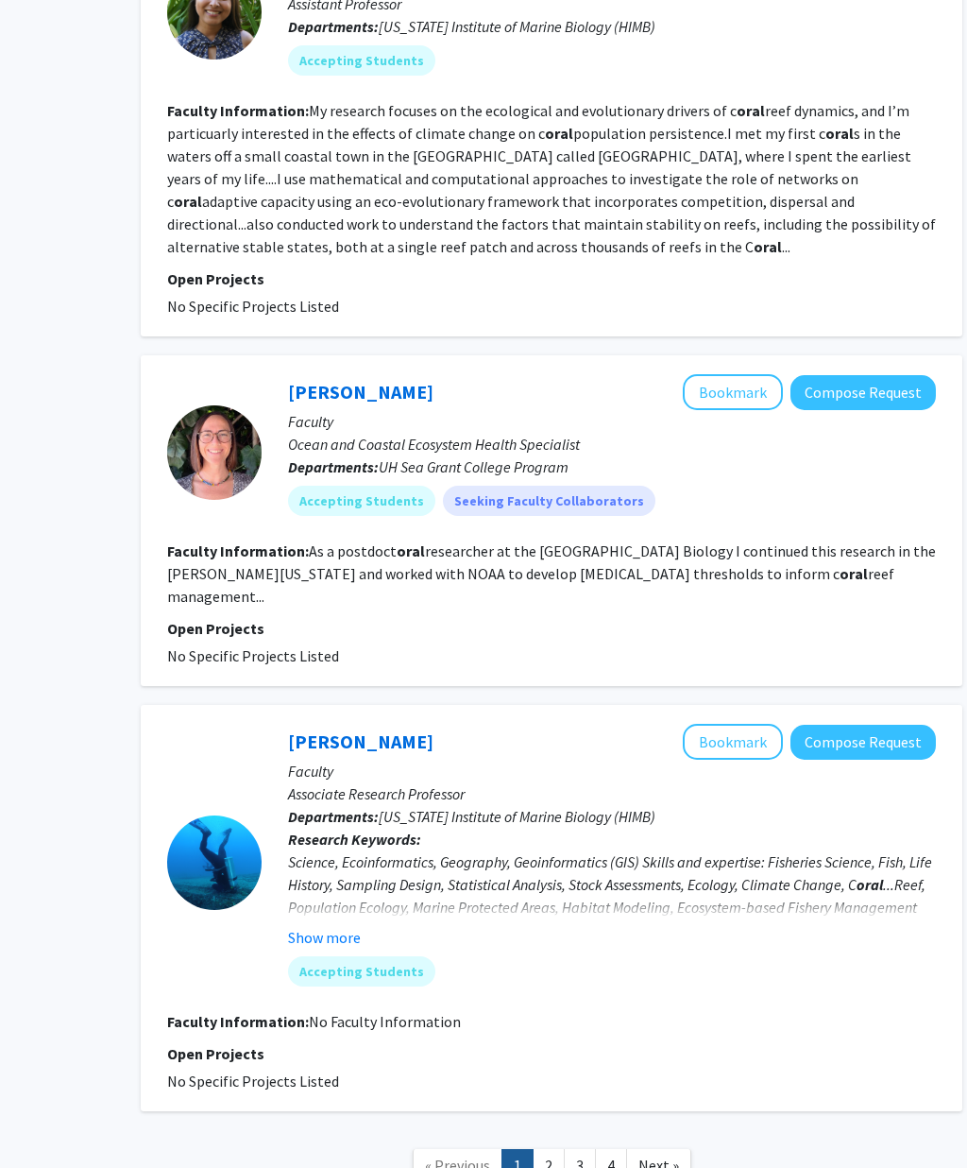
click at [556, 1149] on link "2" at bounding box center [549, 1165] width 32 height 33
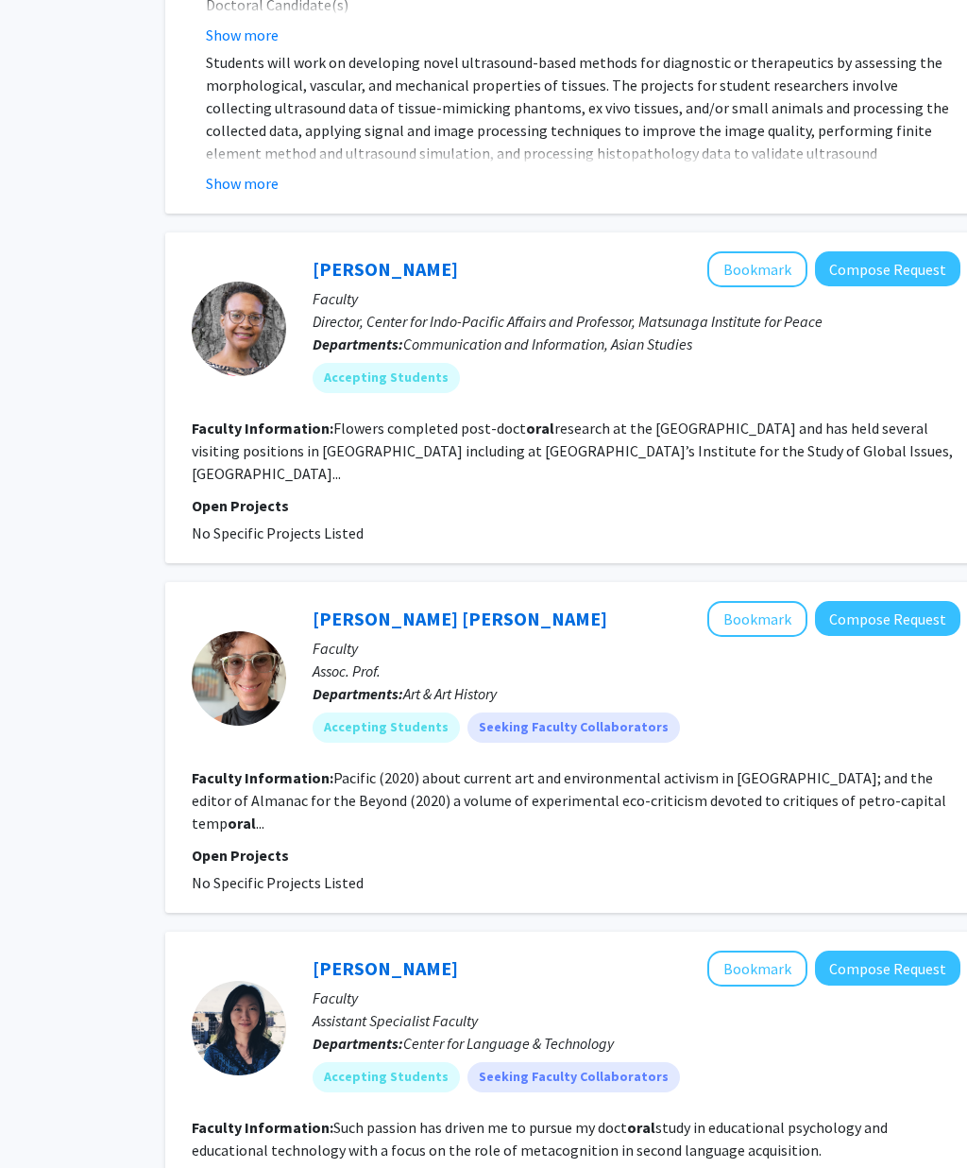
scroll to position [3294, 132]
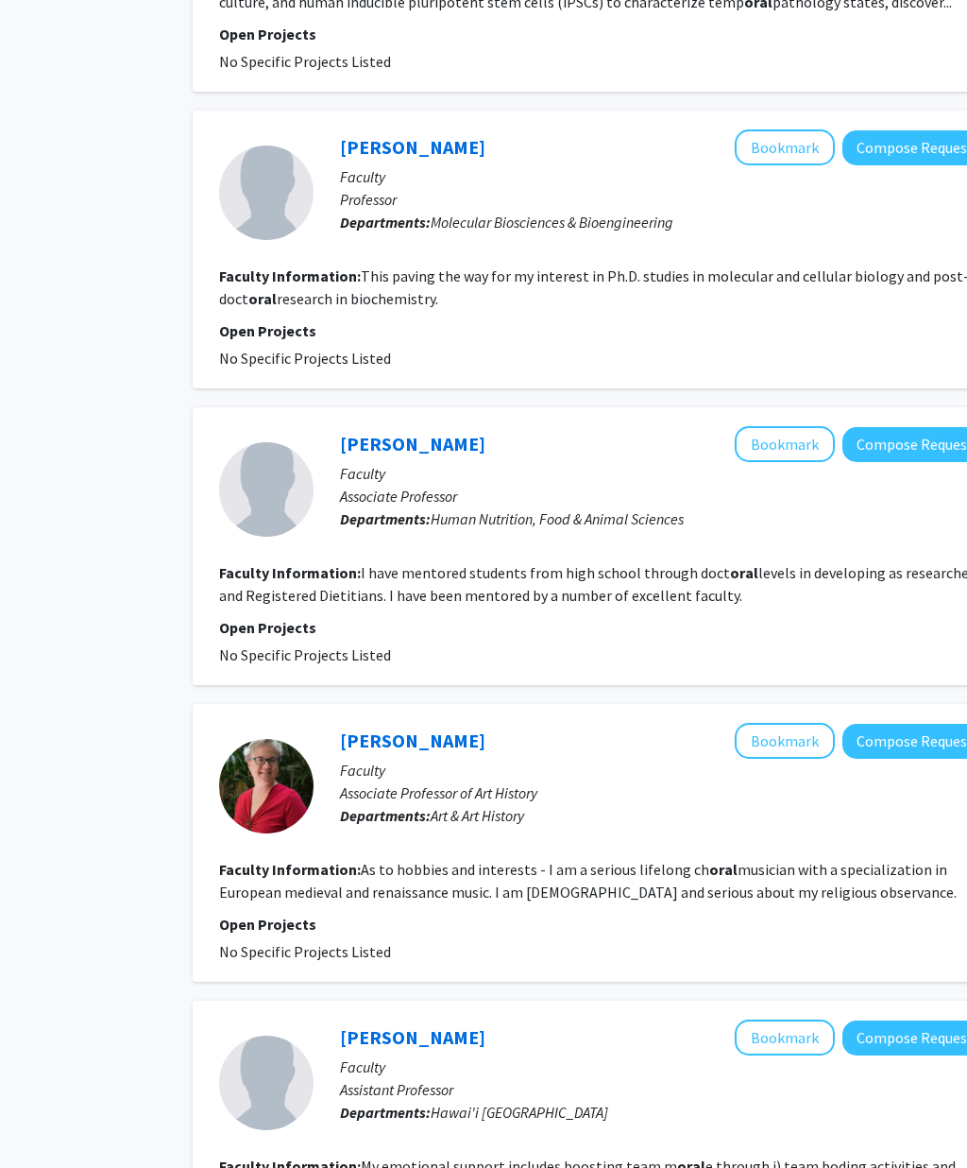
scroll to position [2292, 85]
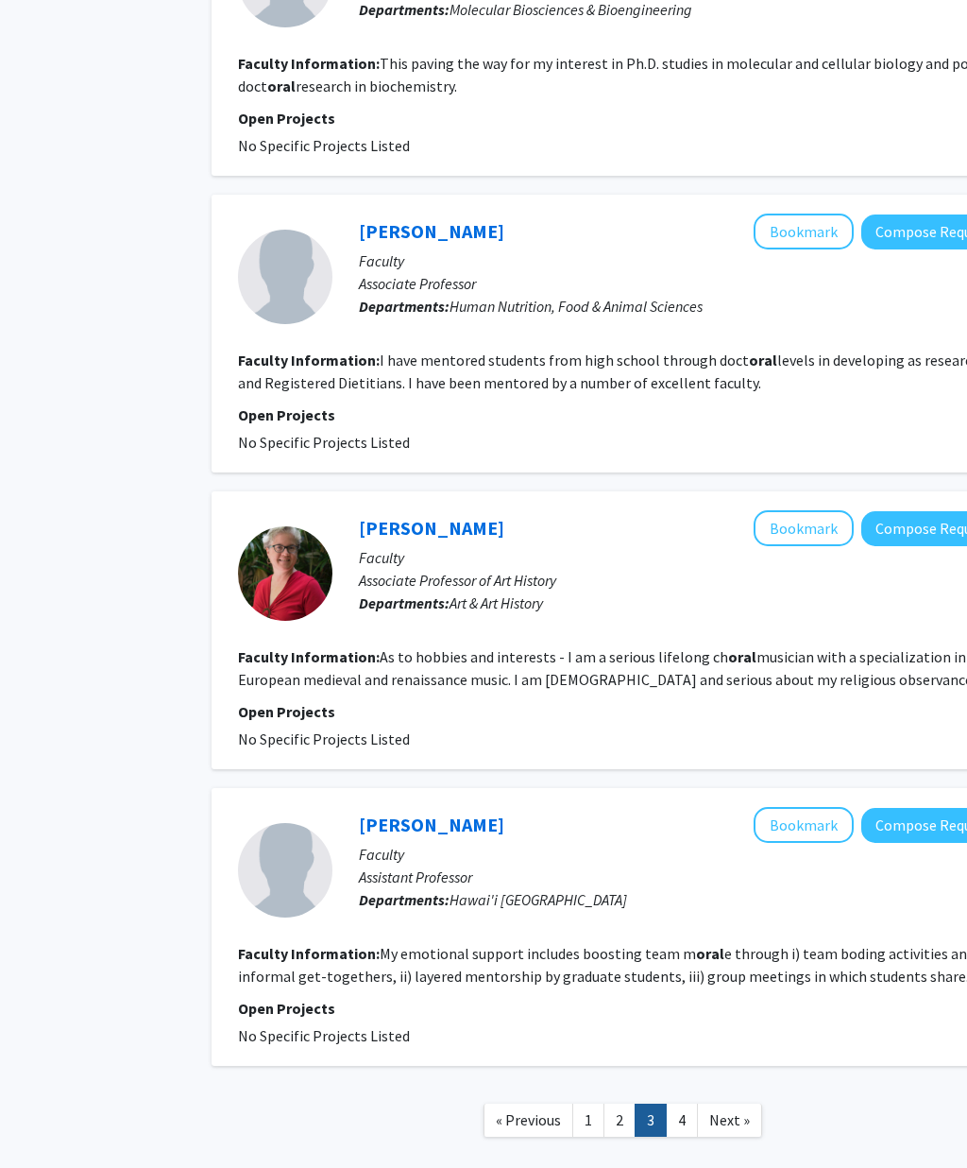
click at [688, 1103] on link "4" at bounding box center [682, 1119] width 32 height 33
